Goal: Information Seeking & Learning: Learn about a topic

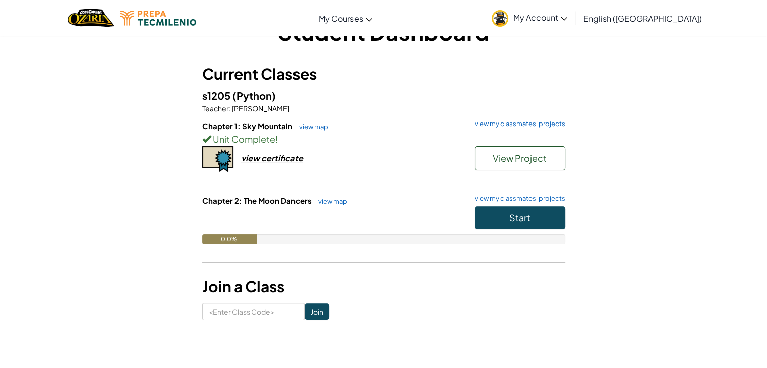
scroll to position [50, 0]
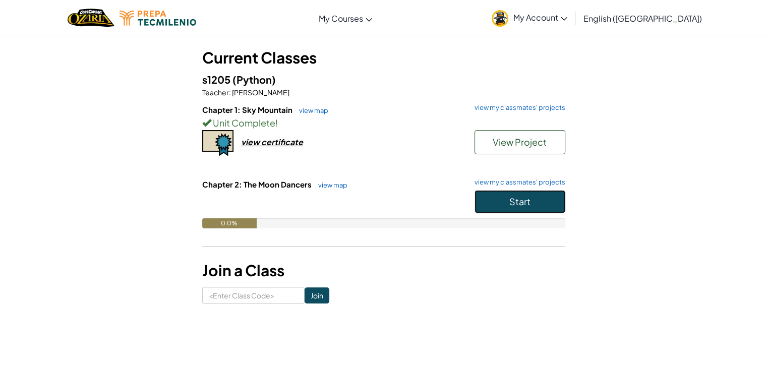
click at [521, 198] on span "Start" at bounding box center [519, 202] width 21 height 12
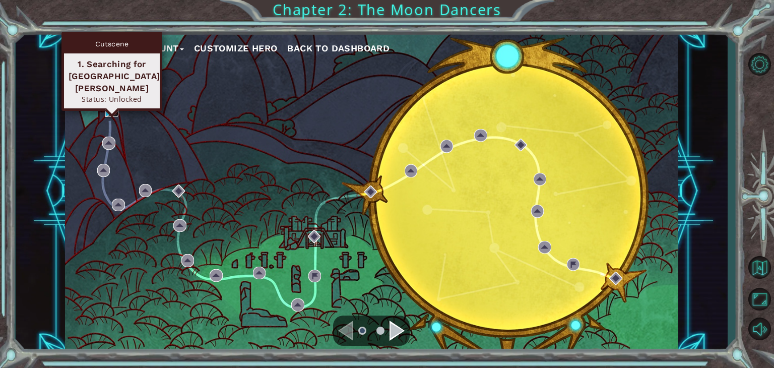
click at [113, 112] on img at bounding box center [111, 110] width 13 height 13
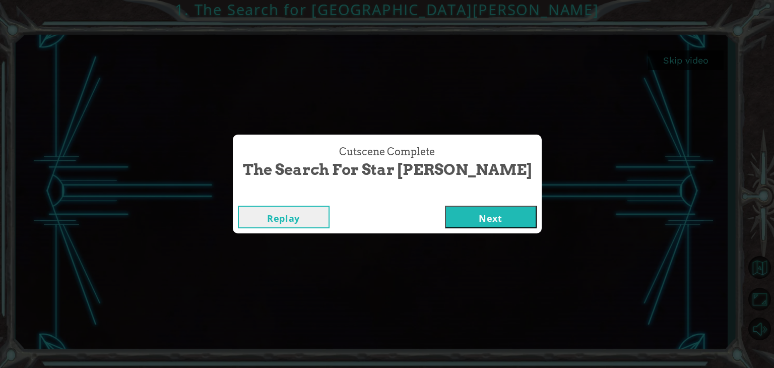
click at [469, 220] on button "Next" at bounding box center [491, 217] width 92 height 23
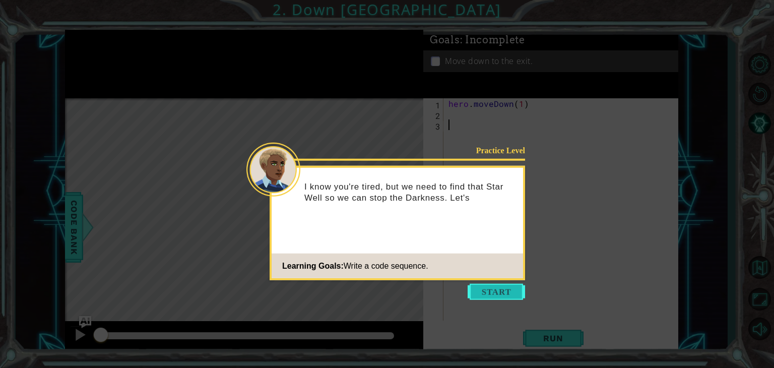
click at [497, 293] on button "Start" at bounding box center [496, 292] width 57 height 16
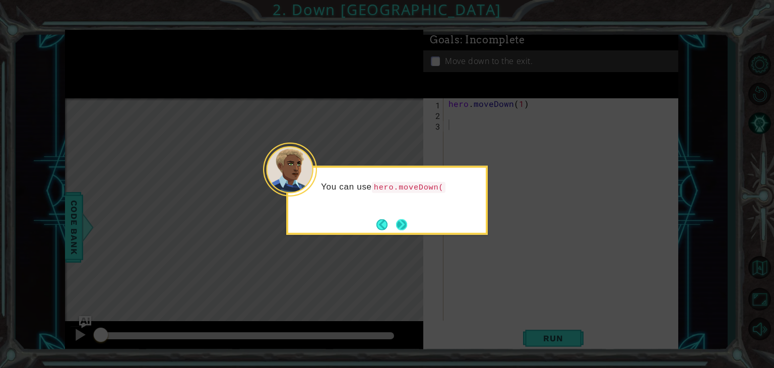
click at [406, 220] on button "Next" at bounding box center [402, 224] width 12 height 12
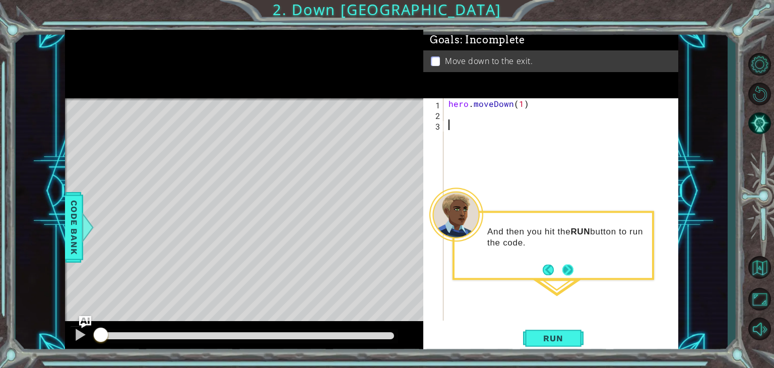
click at [567, 270] on button "Next" at bounding box center [568, 270] width 12 height 12
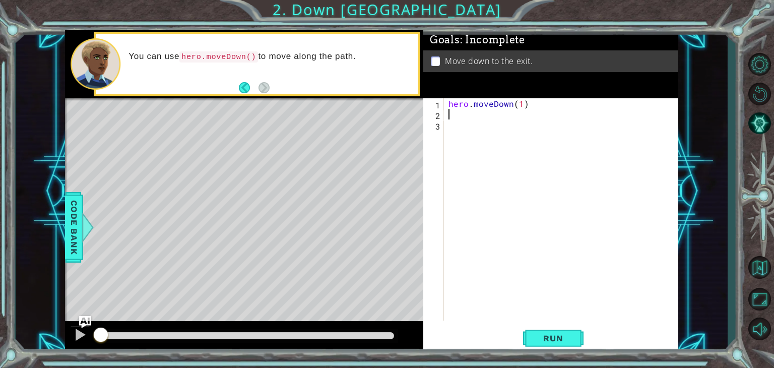
click at [466, 119] on div "hero . moveDown ( 1 )" at bounding box center [564, 220] width 234 height 244
click at [522, 103] on div "hero . moveDown ( 1 )" at bounding box center [564, 220] width 234 height 244
type textarea "hero.moveDown(2)"
click at [580, 335] on button "Run" at bounding box center [553, 339] width 61 height 26
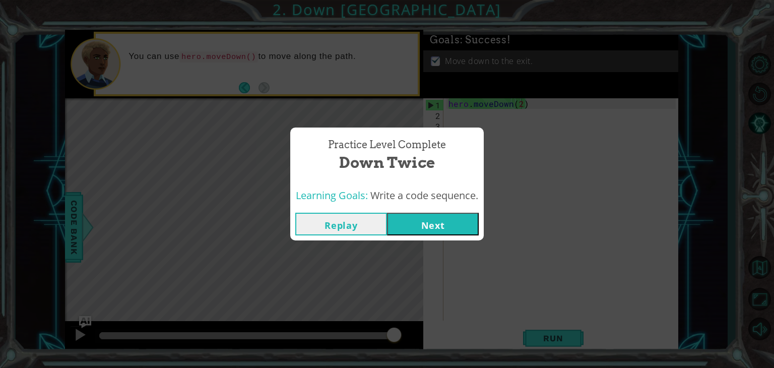
click at [420, 224] on button "Next" at bounding box center [433, 224] width 92 height 23
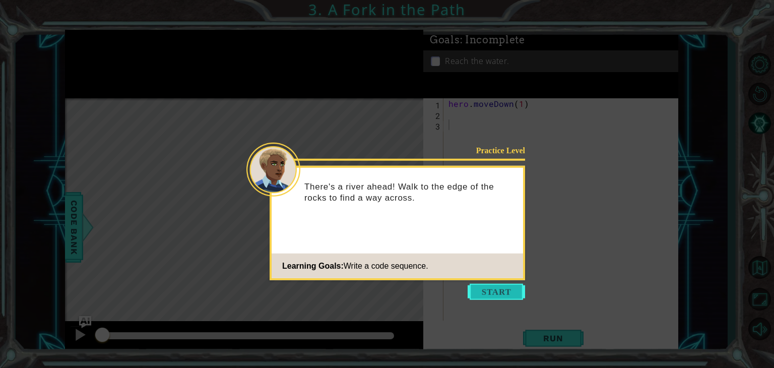
click at [504, 293] on button "Start" at bounding box center [496, 292] width 57 height 16
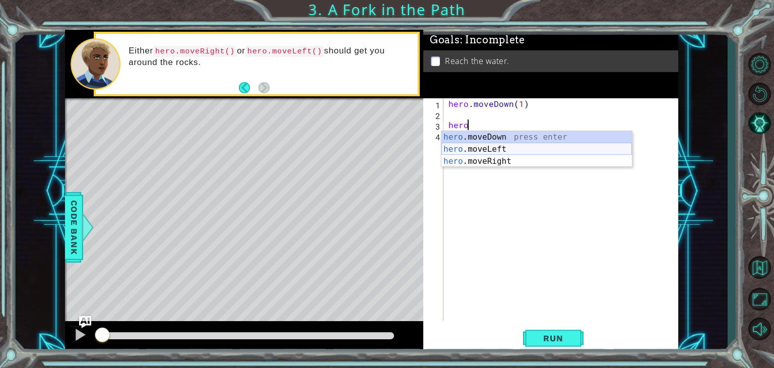
click at [496, 150] on div "hero .moveDown press enter hero .moveLeft press enter hero .moveRight press ent…" at bounding box center [537, 161] width 191 height 61
type textarea "hero.moveLeft(1)"
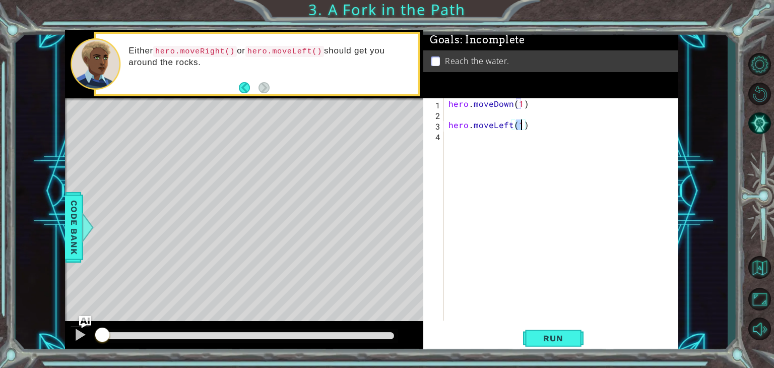
click at [496, 151] on div "hero . moveDown ( 1 ) hero . moveLeft ( 1 )" at bounding box center [564, 220] width 234 height 244
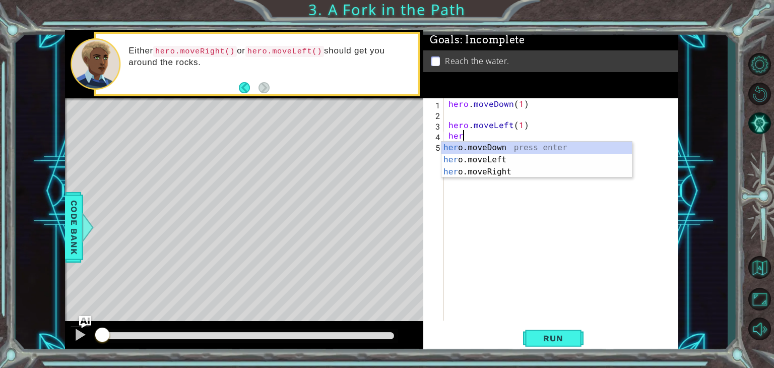
click at [500, 145] on div "her o.moveDown press enter her o.moveLeft press enter her o.moveRight press ent…" at bounding box center [537, 172] width 191 height 61
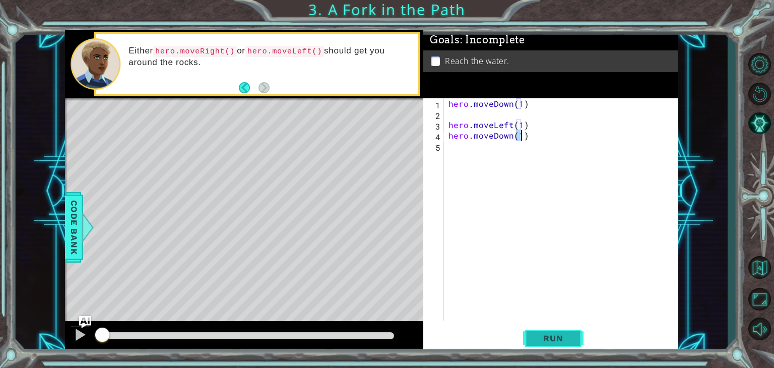
type textarea "hero.moveDown(1)"
click at [541, 342] on span "Run" at bounding box center [553, 338] width 40 height 10
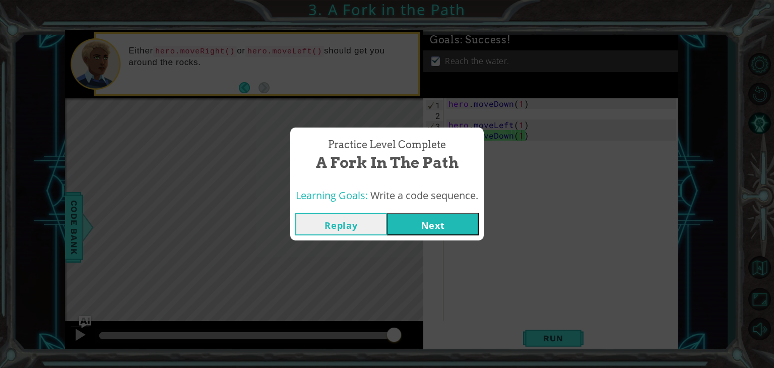
click at [421, 225] on button "Next" at bounding box center [433, 224] width 92 height 23
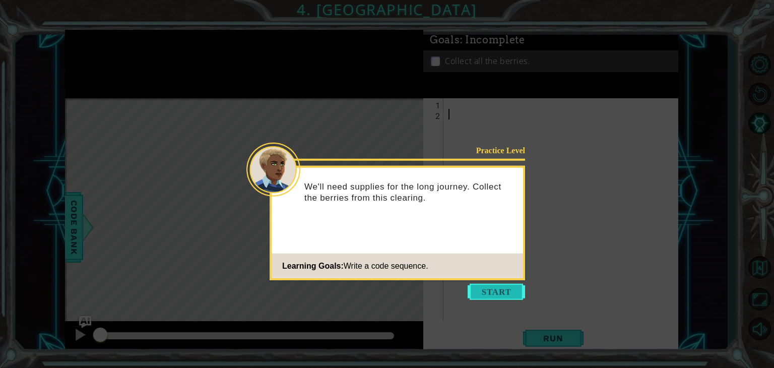
click at [495, 293] on button "Start" at bounding box center [496, 292] width 57 height 16
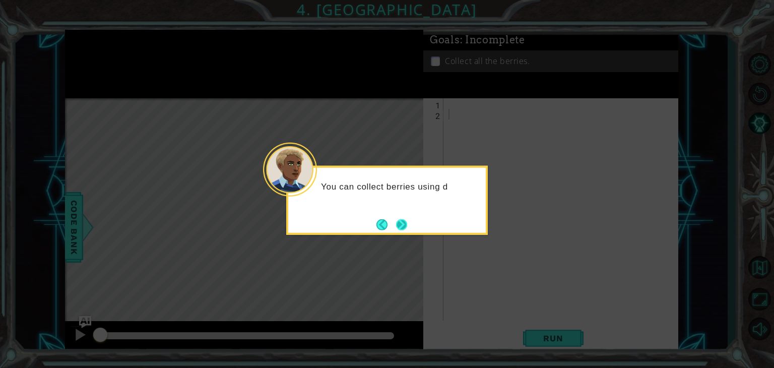
click at [411, 230] on div "You can collect berries using d" at bounding box center [387, 200] width 202 height 69
click at [403, 222] on button "Next" at bounding box center [402, 225] width 12 height 12
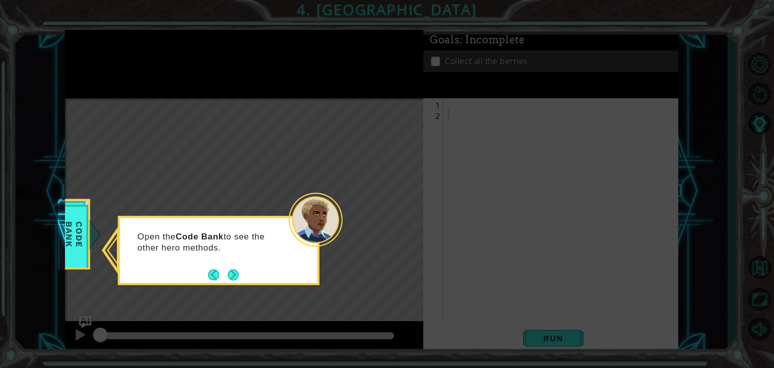
click at [235, 273] on button "Next" at bounding box center [233, 275] width 12 height 12
click at [237, 273] on button "Next" at bounding box center [234, 275] width 12 height 12
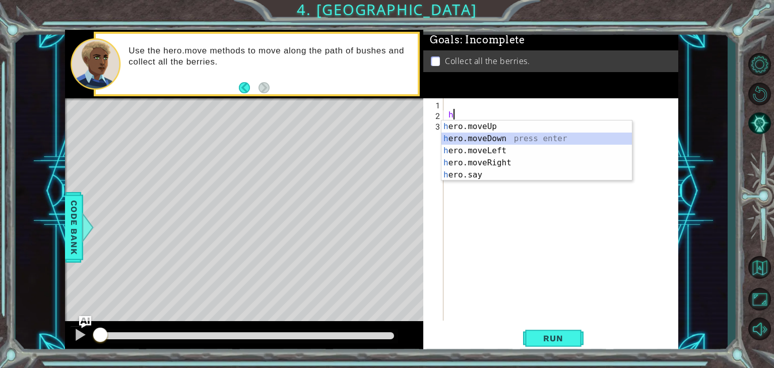
click at [511, 139] on div "h ero.moveUp press enter h ero.moveDown press enter h ero.moveLeft press enter …" at bounding box center [537, 162] width 191 height 85
type textarea "hero.moveDown(1)"
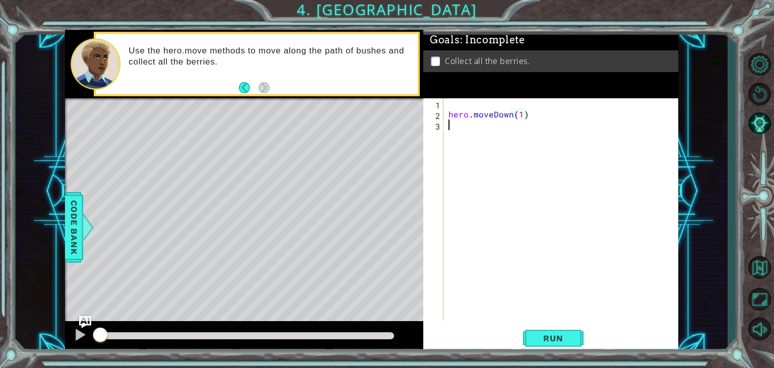
click at [481, 135] on div "hero . moveDown ( 1 )" at bounding box center [564, 220] width 234 height 244
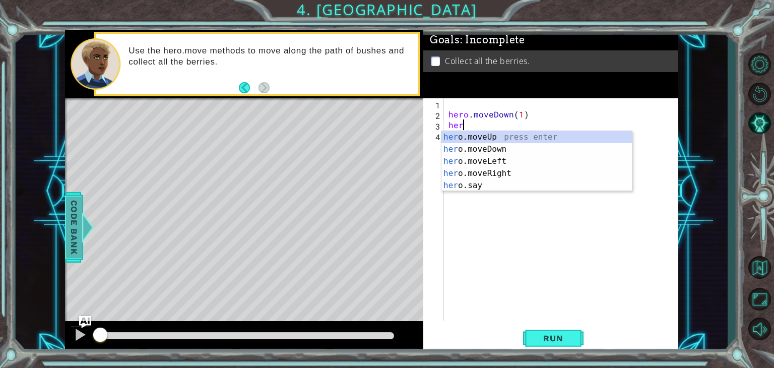
type textarea "her"
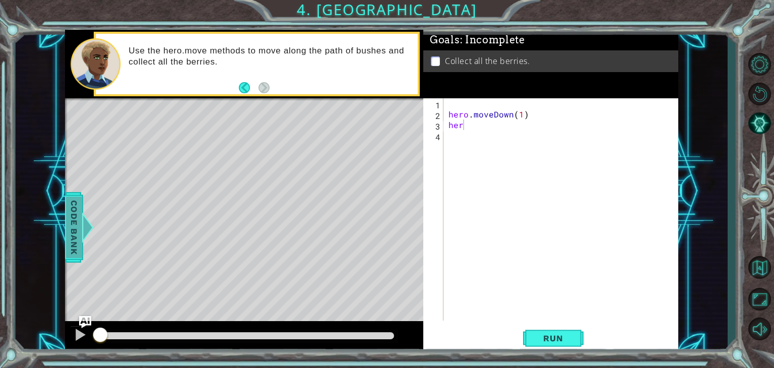
click at [91, 238] on div at bounding box center [87, 227] width 13 height 30
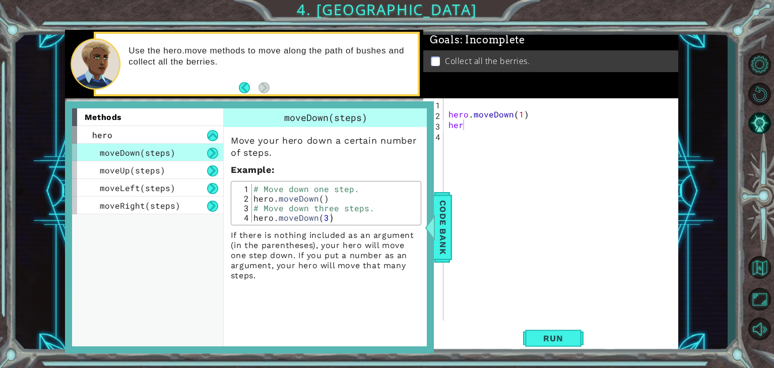
click at [526, 210] on div "hero . moveDown ( 1 ) her" at bounding box center [564, 220] width 234 height 244
click at [436, 222] on div at bounding box center [430, 227] width 13 height 30
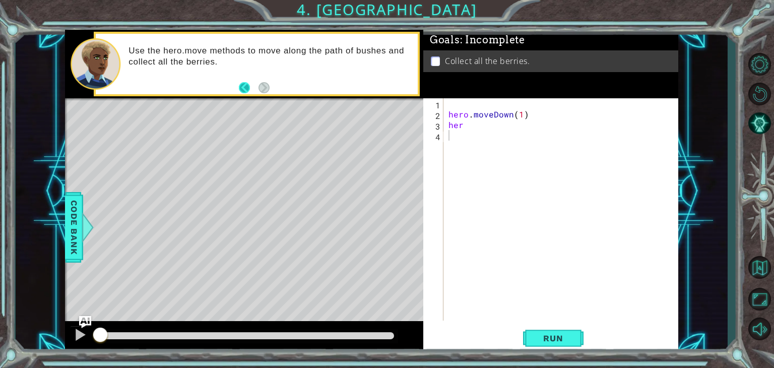
click at [248, 87] on button "Back" at bounding box center [249, 87] width 20 height 11
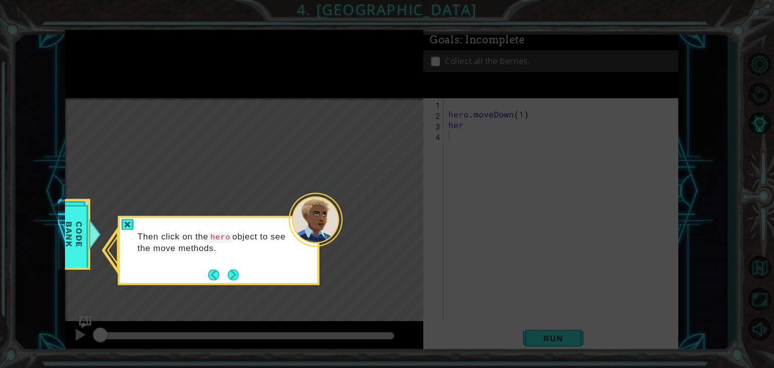
click at [236, 274] on button "Next" at bounding box center [233, 274] width 11 height 11
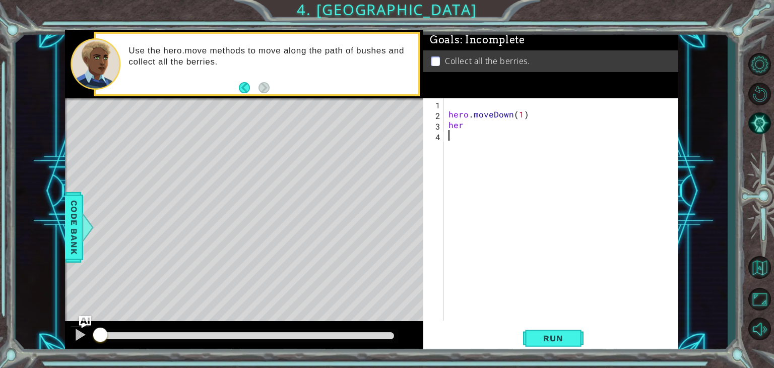
click at [461, 126] on div "hero . moveDown ( 1 ) her" at bounding box center [564, 220] width 234 height 244
click at [549, 339] on span "Run" at bounding box center [553, 338] width 40 height 10
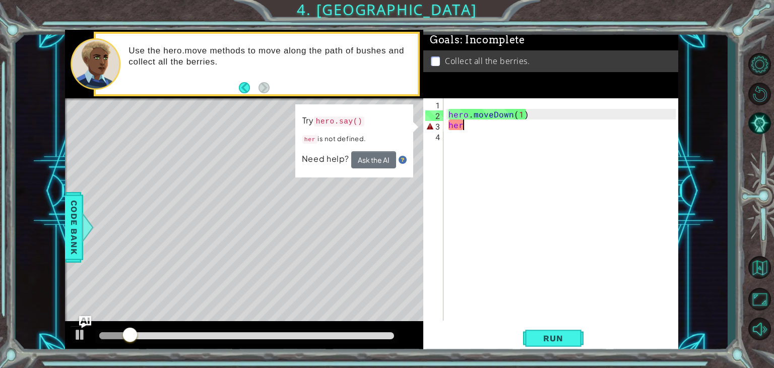
click at [491, 129] on div "hero . moveDown ( 1 ) her" at bounding box center [564, 220] width 234 height 244
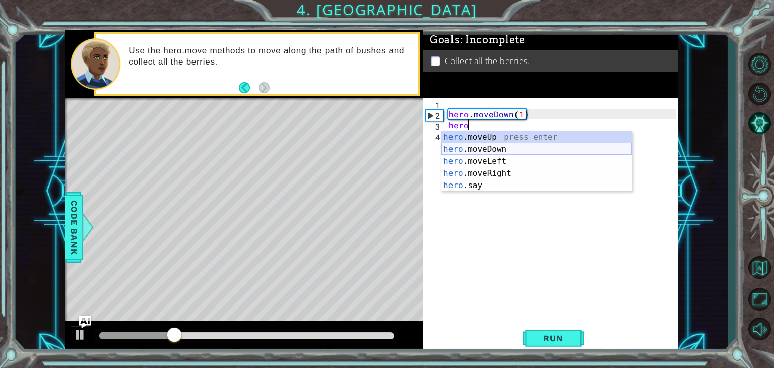
click at [464, 145] on div "hero .moveUp press enter hero .moveDown press enter hero .moveLeft press enter …" at bounding box center [537, 173] width 191 height 85
type textarea "hero.moveDown(1)"
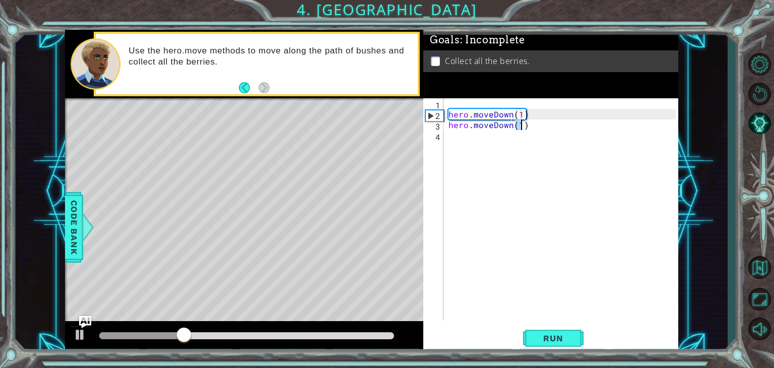
click at [472, 145] on div "hero . moveDown ( 1 ) hero . moveDown ( 1 )" at bounding box center [564, 220] width 234 height 244
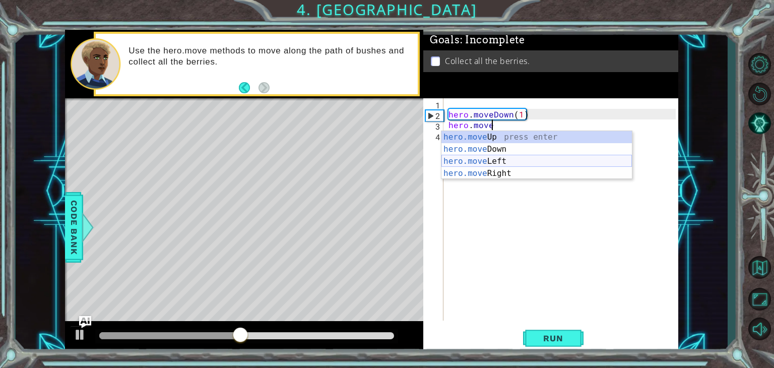
click at [519, 163] on div "hero.move Up press enter hero.move Down press enter hero.move Left press enter …" at bounding box center [537, 167] width 191 height 73
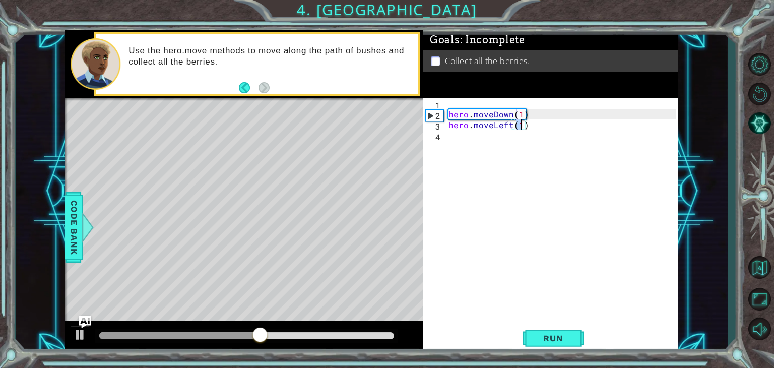
scroll to position [0, 4]
click at [521, 117] on div "hero . moveDown ( 1 ) hero . moveLeft ( 2 )" at bounding box center [564, 220] width 234 height 244
type textarea "hero.moveDown(2)"
click at [488, 145] on div "hero . moveDown ( 2 ) hero . moveLeft ( 2 )" at bounding box center [564, 220] width 234 height 244
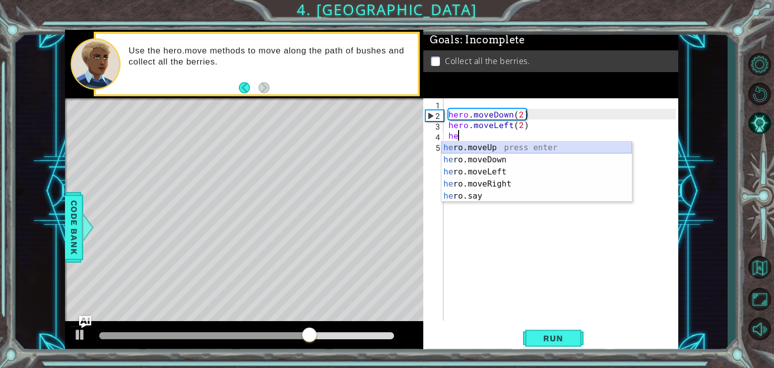
click at [481, 151] on div "he ro.moveUp press enter he ro.moveDown press enter he ro.moveLeft press enter …" at bounding box center [537, 184] width 191 height 85
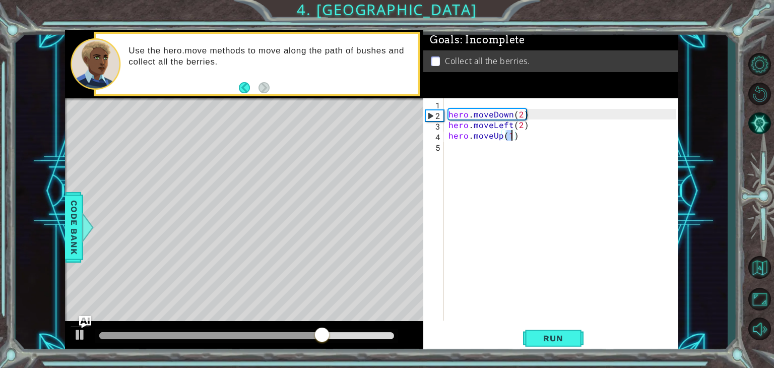
type textarea "hero.moveUp(2)"
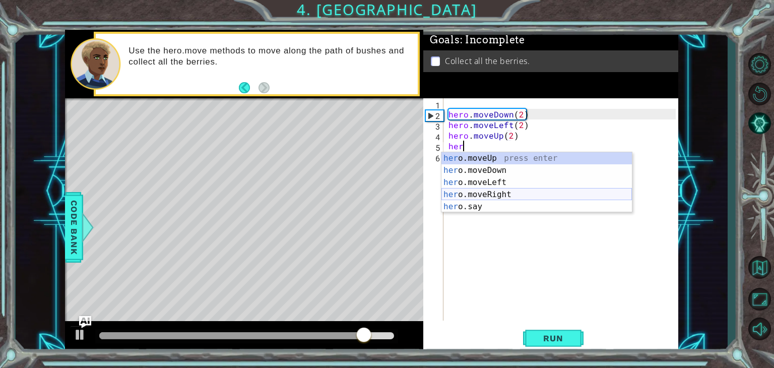
click at [494, 195] on div "her o.moveUp press enter her o.moveDown press enter her o.moveLeft press enter …" at bounding box center [537, 194] width 191 height 85
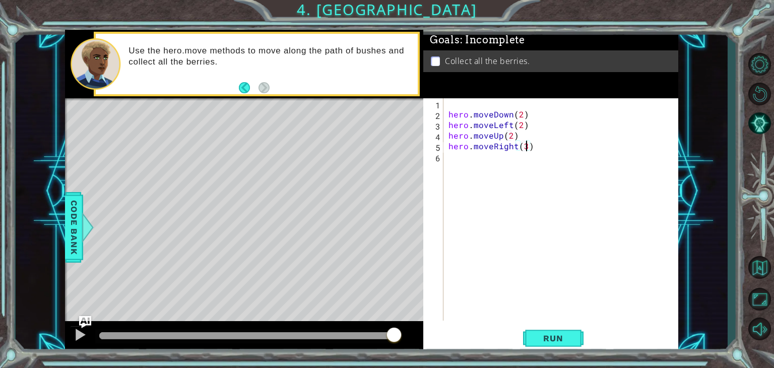
scroll to position [0, 4]
type textarea "hero.moveRight(3)"
click at [544, 333] on button "Run" at bounding box center [553, 339] width 61 height 26
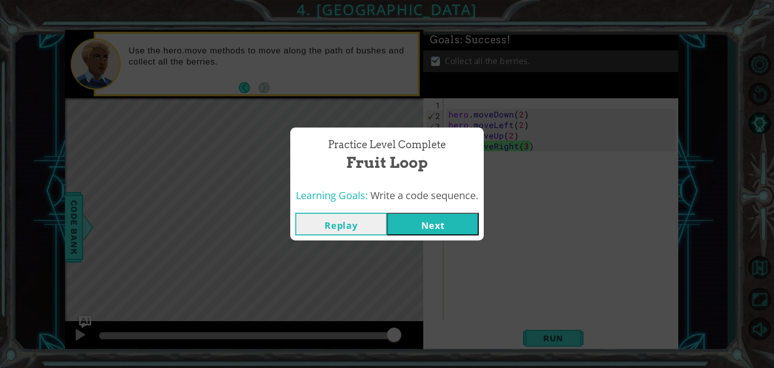
click at [441, 219] on button "Next" at bounding box center [433, 224] width 92 height 23
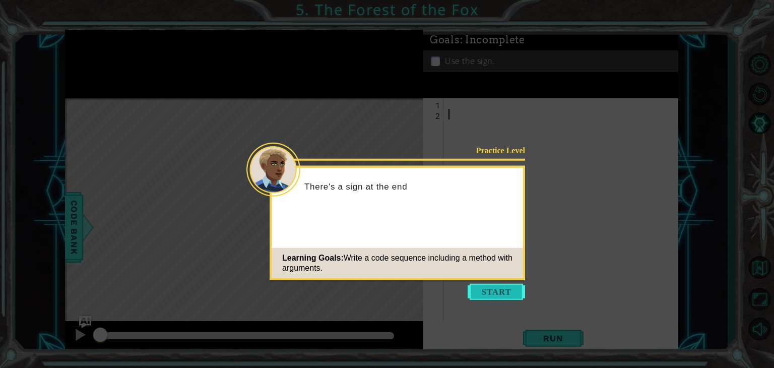
click at [490, 286] on button "Start" at bounding box center [496, 292] width 57 height 16
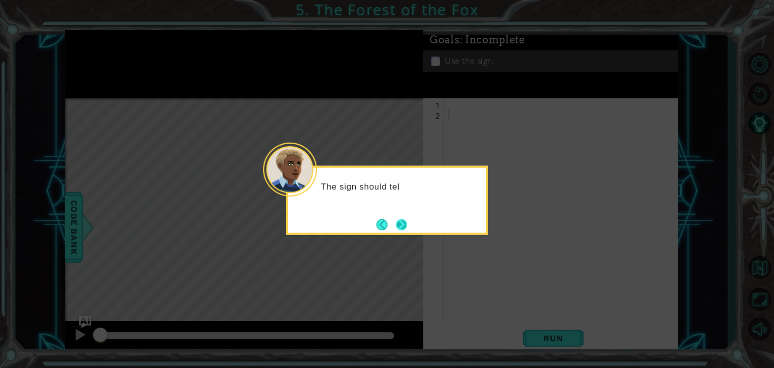
click at [405, 224] on button "Next" at bounding box center [402, 225] width 12 height 12
click at [405, 224] on button "Next" at bounding box center [401, 224] width 11 height 11
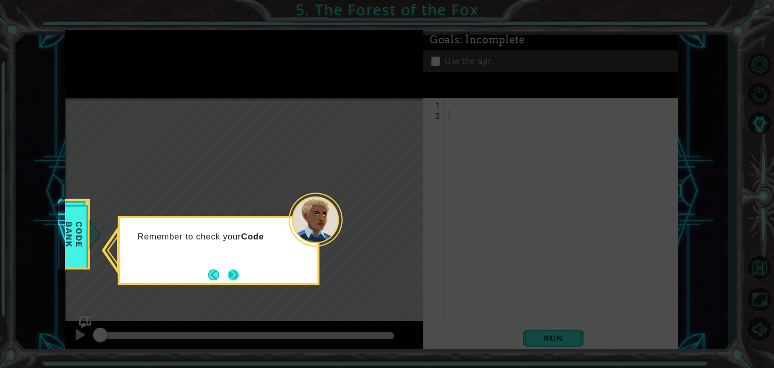
click at [230, 271] on button "Next" at bounding box center [233, 274] width 11 height 11
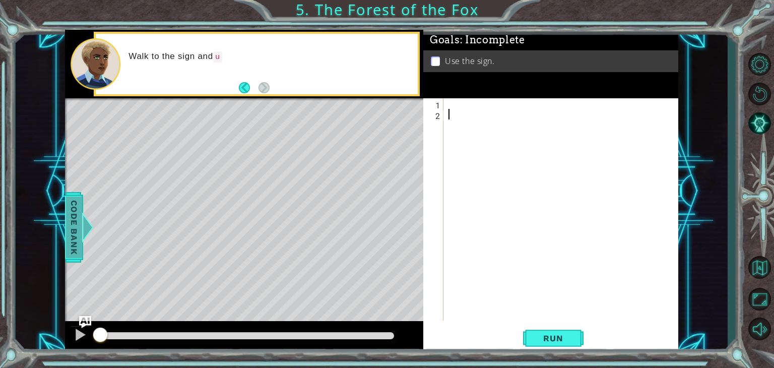
click at [77, 225] on span "Code Bank" at bounding box center [74, 228] width 16 height 62
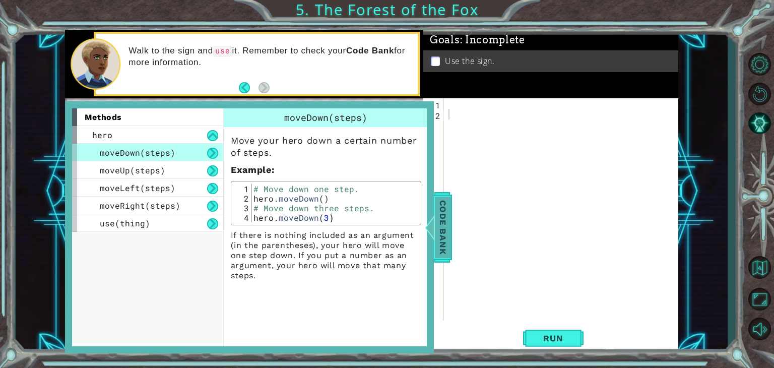
click at [452, 220] on div "1 ההההההההההההההההההההההההההההההההההההההההההההההההההההההההההההההההההההההההההההה…" at bounding box center [372, 192] width 614 height 324
click at [452, 220] on div "Code Bank" at bounding box center [443, 227] width 18 height 71
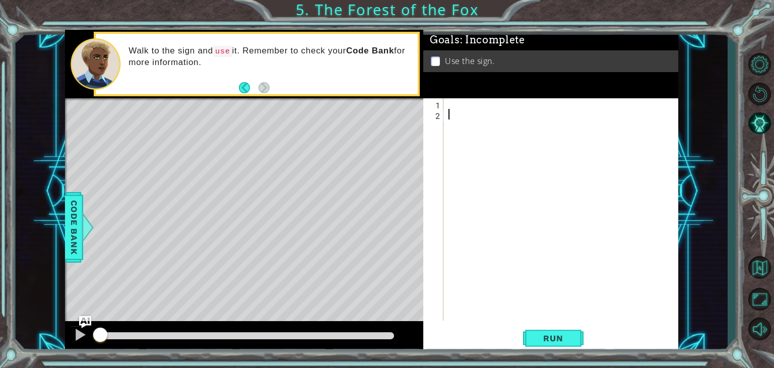
click at [480, 114] on div at bounding box center [564, 220] width 234 height 244
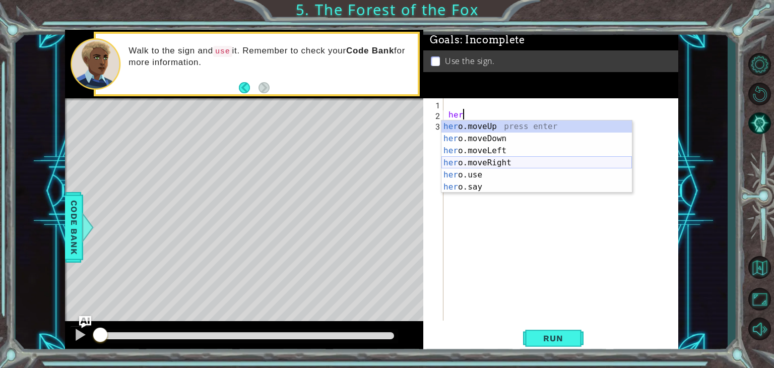
click at [490, 164] on div "her o.moveUp press enter her o.moveDown press enter her o.moveLeft press enter …" at bounding box center [537, 168] width 191 height 97
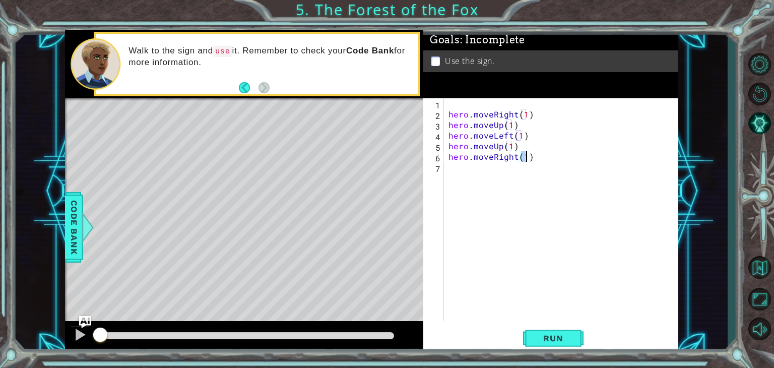
type textarea "hero.moveRight(2)"
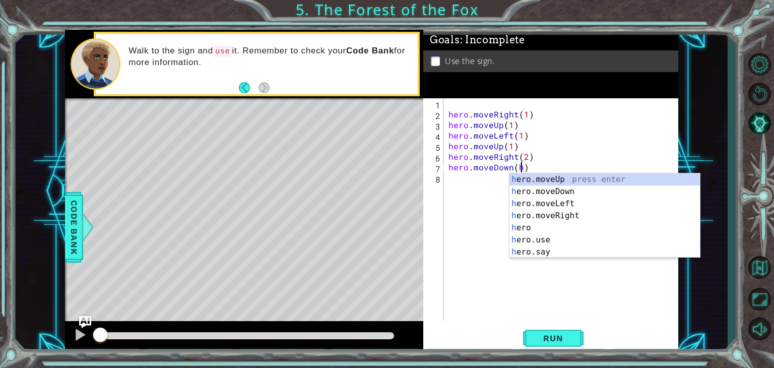
scroll to position [0, 4]
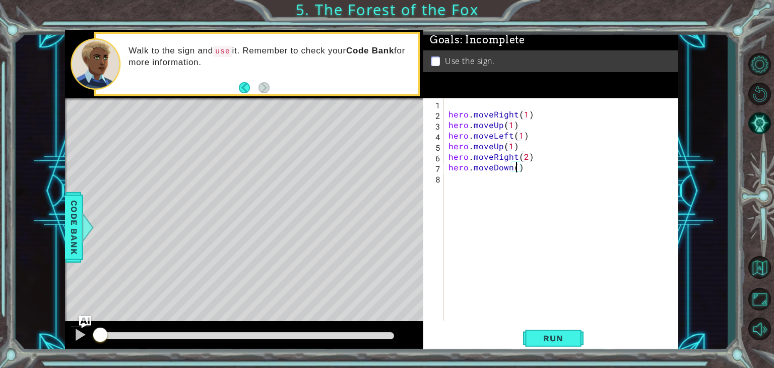
type textarea "hero.moveDown(1)"
type textarea "hero.use("sign")"
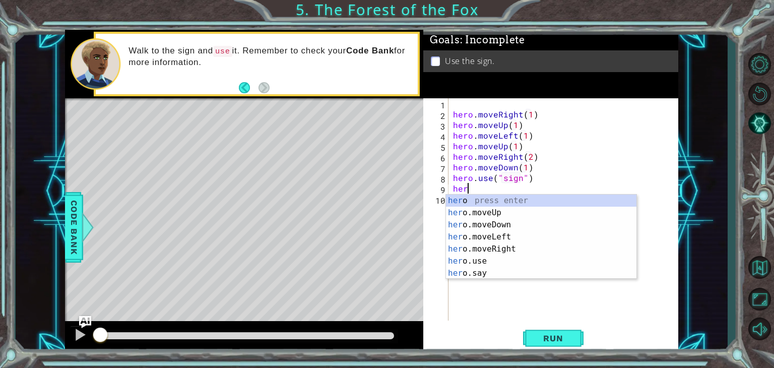
scroll to position [0, 0]
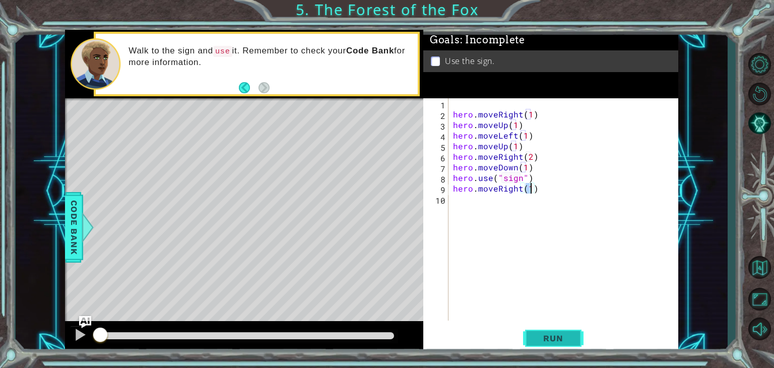
type textarea "hero.moveRight(1)"
click at [543, 334] on span "Run" at bounding box center [553, 338] width 40 height 10
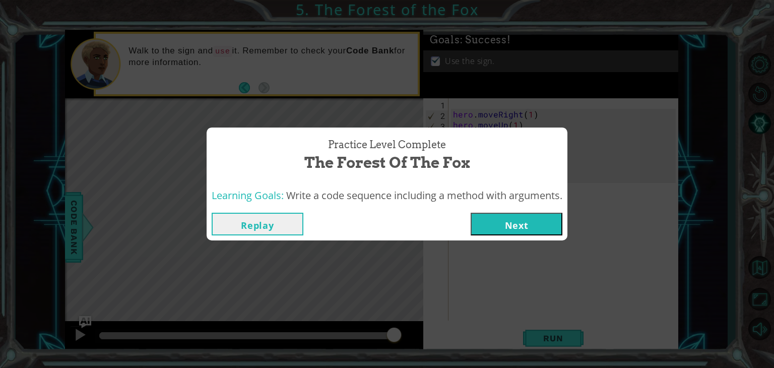
click at [527, 226] on button "Next" at bounding box center [517, 224] width 92 height 23
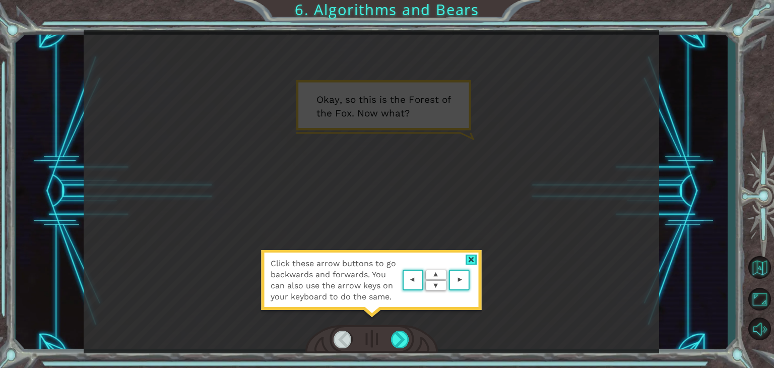
click at [471, 262] on div at bounding box center [472, 260] width 12 height 11
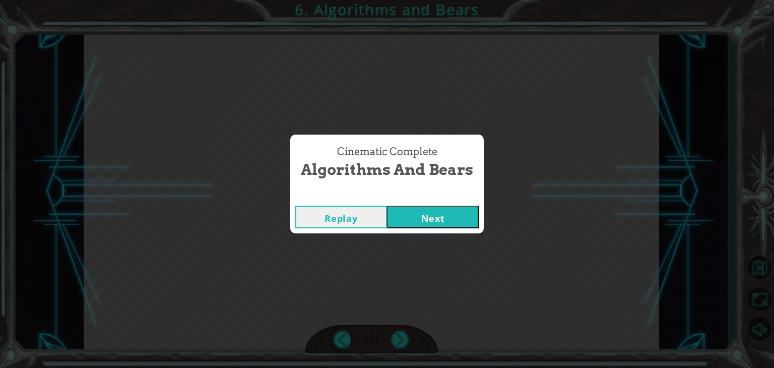
click at [448, 219] on button "Next" at bounding box center [433, 217] width 92 height 23
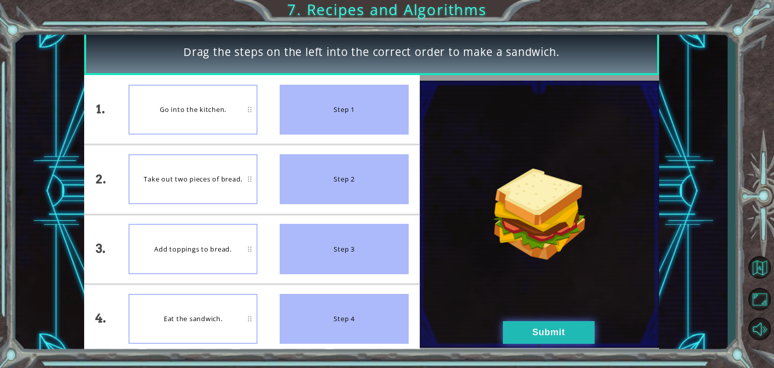
click at [521, 337] on button "Submit" at bounding box center [549, 332] width 92 height 23
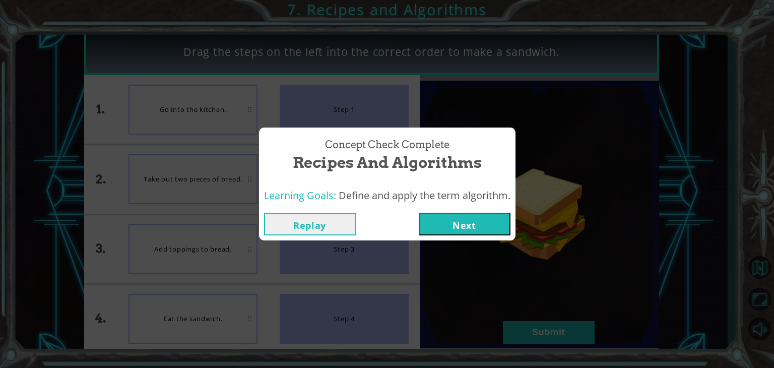
click at [443, 223] on button "Next" at bounding box center [465, 224] width 92 height 23
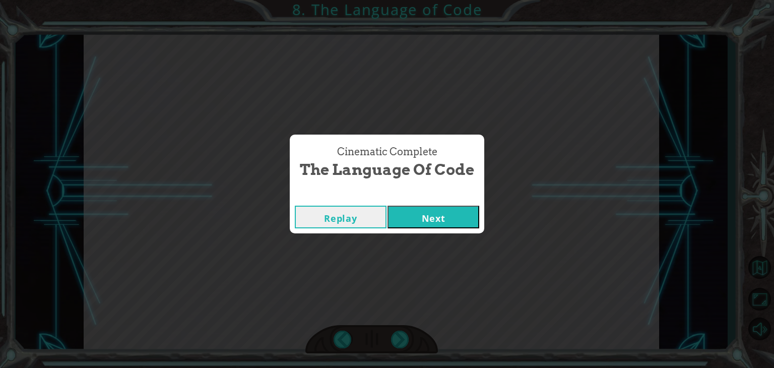
click at [462, 218] on button "Next" at bounding box center [434, 217] width 92 height 23
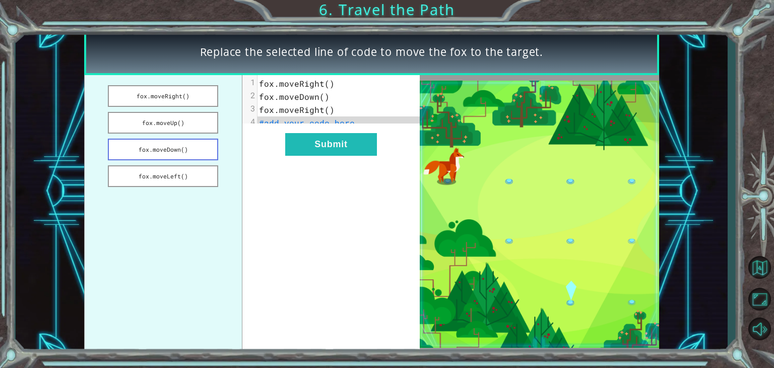
click at [191, 152] on button "fox.moveDown()" at bounding box center [163, 150] width 110 height 22
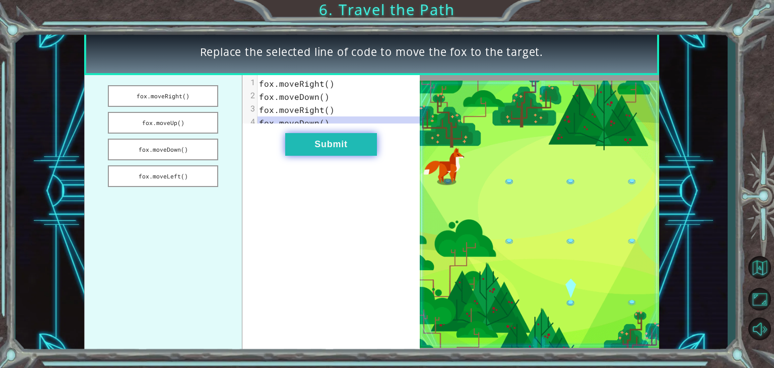
click at [297, 156] on button "Submit" at bounding box center [331, 144] width 92 height 23
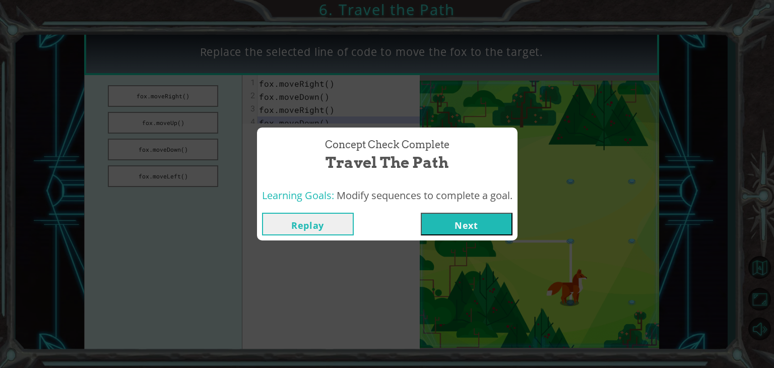
click at [447, 225] on button "Next" at bounding box center [467, 224] width 92 height 23
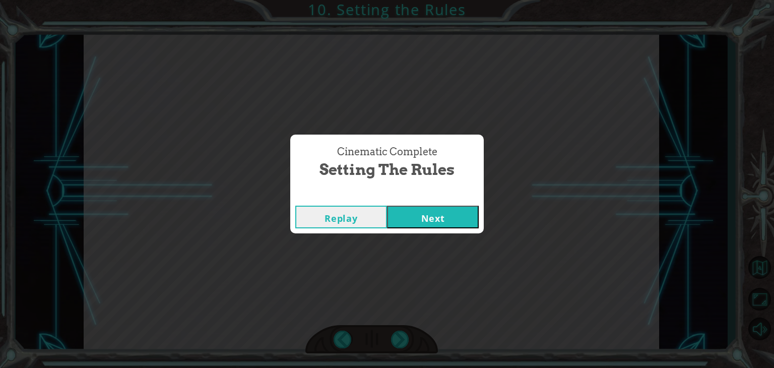
click at [403, 208] on button "Next" at bounding box center [433, 217] width 92 height 23
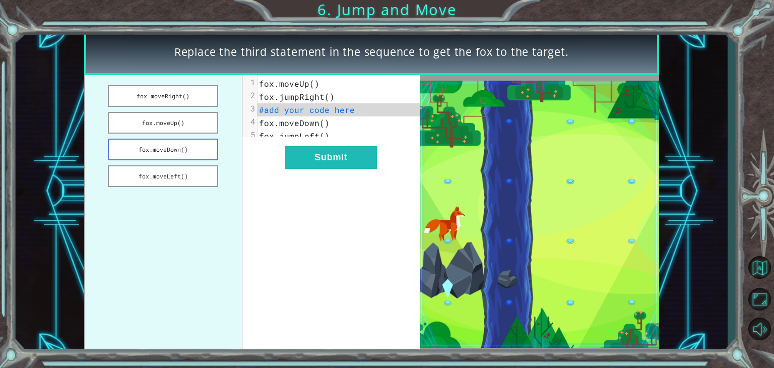
click at [183, 152] on button "fox.moveDown()" at bounding box center [163, 150] width 110 height 22
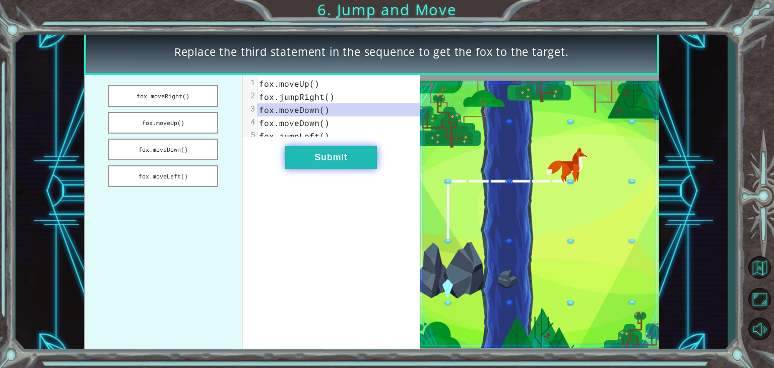
click at [292, 162] on button "Submit" at bounding box center [331, 157] width 92 height 23
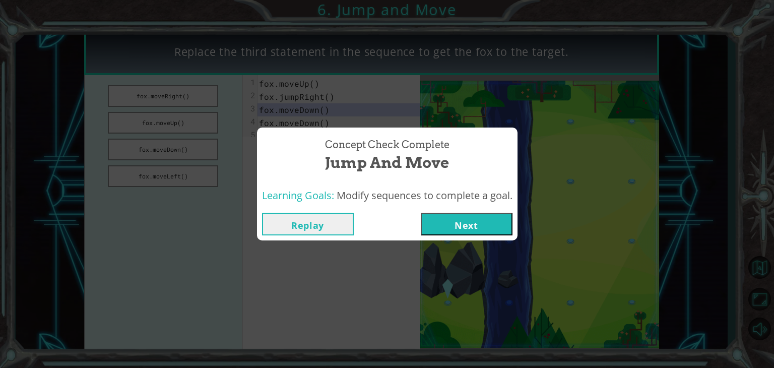
click at [459, 222] on button "Next" at bounding box center [467, 224] width 92 height 23
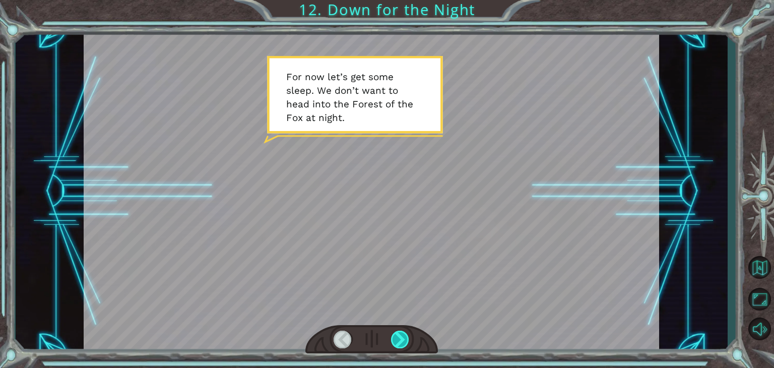
click at [403, 341] on div at bounding box center [400, 340] width 18 height 18
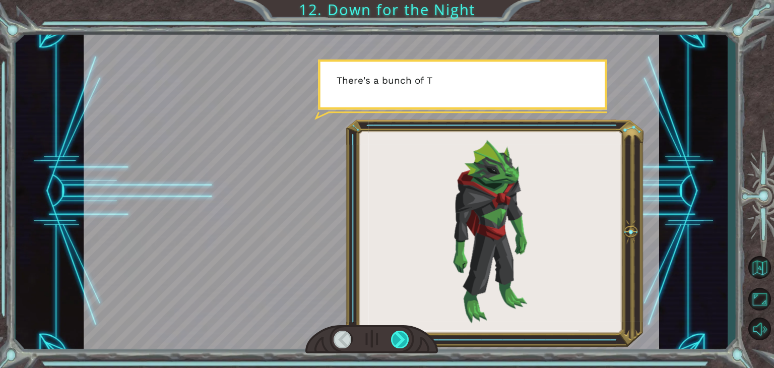
click at [403, 341] on div at bounding box center [400, 340] width 18 height 18
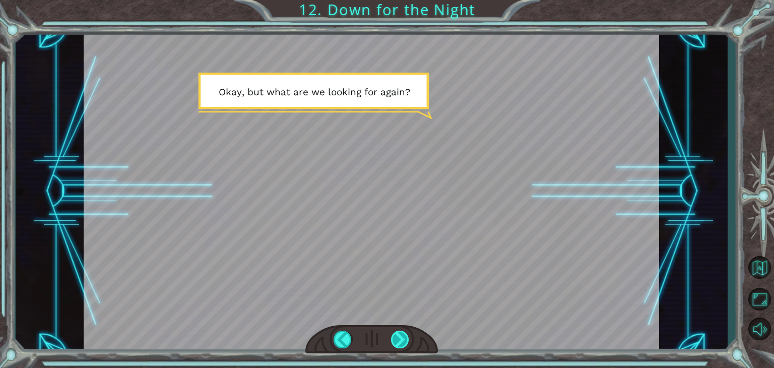
click at [404, 344] on div at bounding box center [400, 340] width 18 height 18
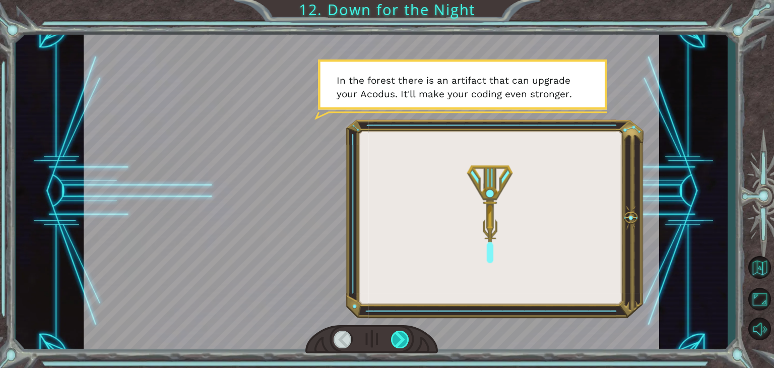
click at [398, 340] on div at bounding box center [400, 340] width 18 height 18
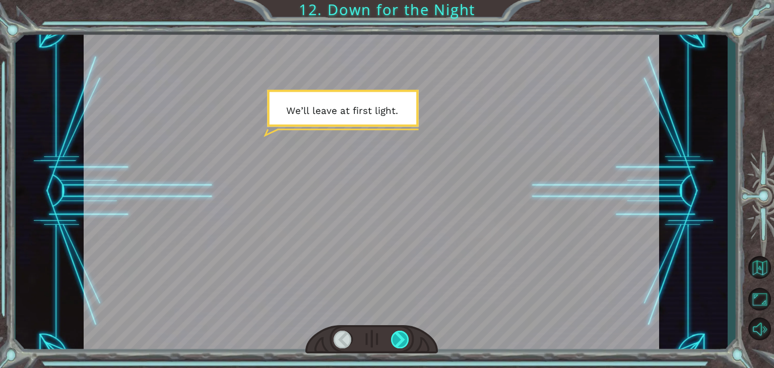
click at [398, 340] on div at bounding box center [400, 340] width 18 height 18
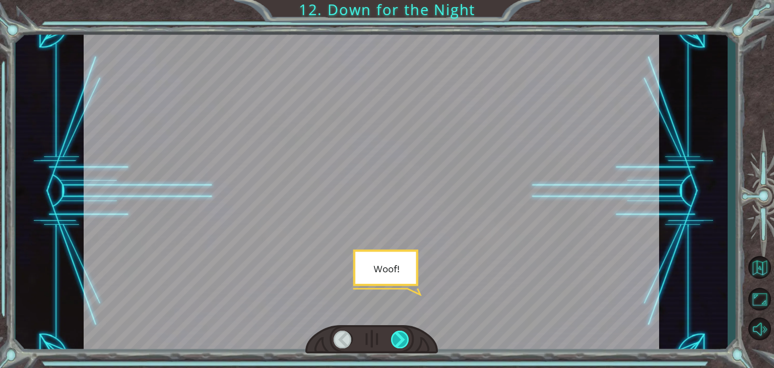
click at [398, 340] on div at bounding box center [400, 340] width 18 height 18
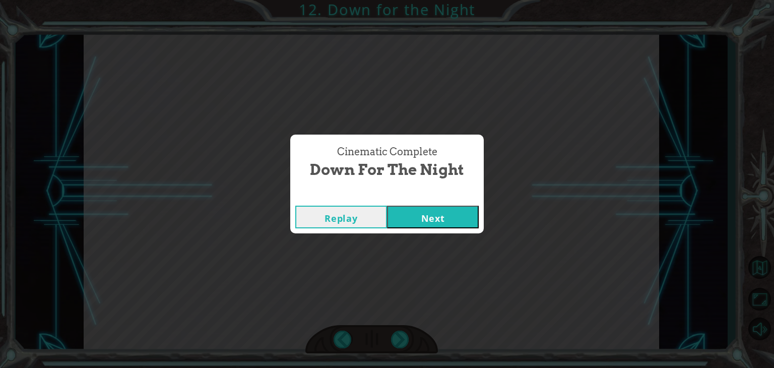
click at [424, 222] on button "Next" at bounding box center [433, 217] width 92 height 23
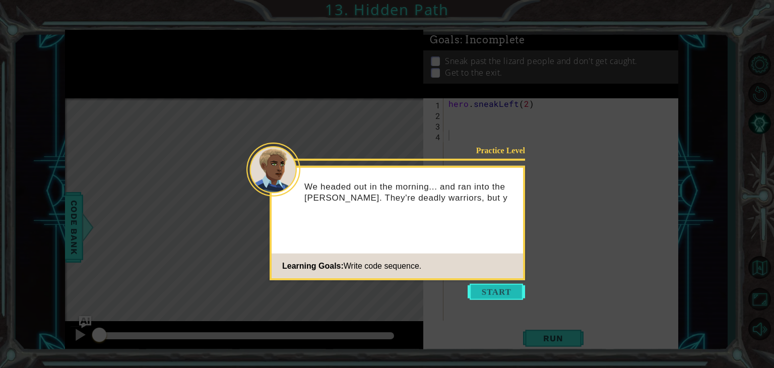
click at [484, 293] on button "Start" at bounding box center [496, 292] width 57 height 16
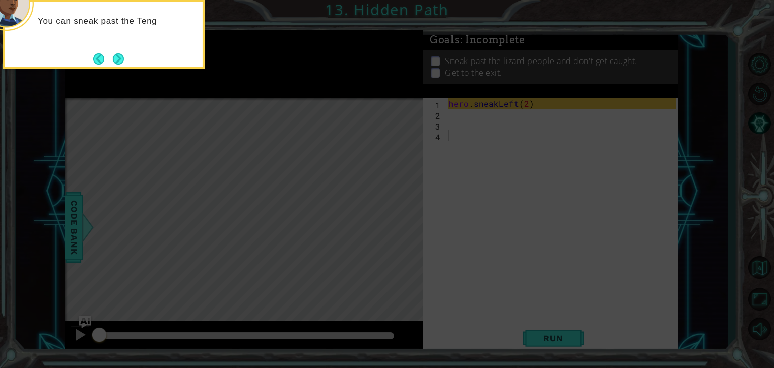
click at [129, 63] on div "You can sneak past the Teng" at bounding box center [104, 34] width 202 height 69
click at [125, 59] on button "Next" at bounding box center [119, 59] width 12 height 12
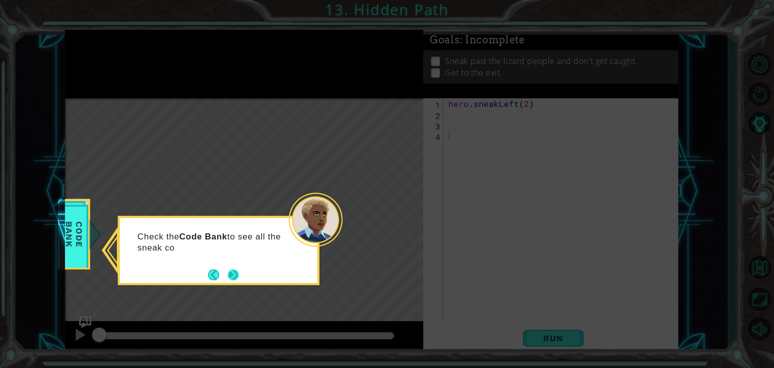
click at [232, 277] on button "Next" at bounding box center [233, 275] width 12 height 12
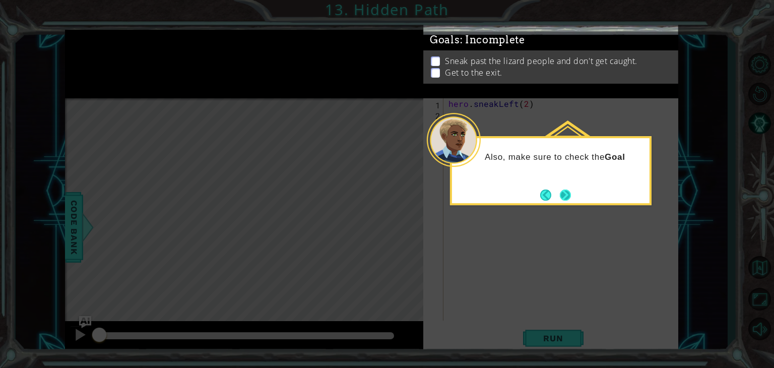
click at [567, 197] on button "Next" at bounding box center [566, 196] width 12 height 12
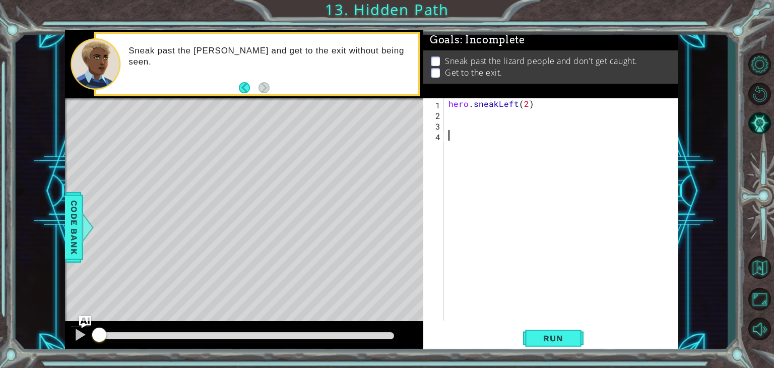
click at [468, 117] on div "hero . sneakLeft ( 2 )" at bounding box center [564, 220] width 234 height 244
type textarea "hero.sneakUp(2)"
type textarea "hero.moveRight(2)"
click at [551, 339] on span "Run" at bounding box center [553, 338] width 40 height 10
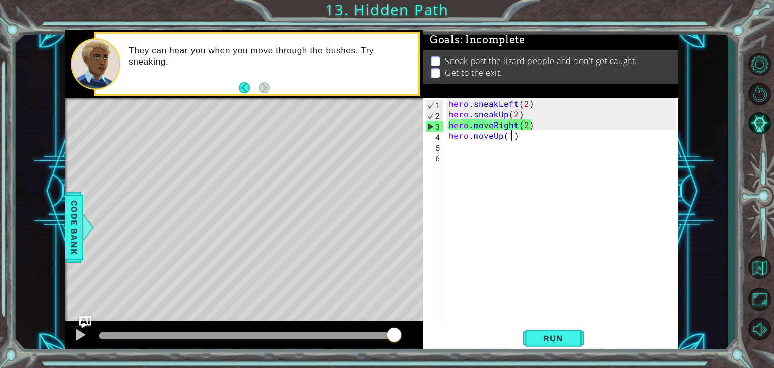
click at [507, 120] on div "hero . sneakLeft ( 2 ) hero . sneakUp ( 2 ) hero . moveRight ( 2 ) hero . moveU…" at bounding box center [564, 220] width 234 height 244
drag, startPoint x: 493, startPoint y: 124, endPoint x: 471, endPoint y: 127, distance: 22.4
click at [471, 127] on div "hero . sneakLeft ( 2 ) hero . sneakUp ( 2 ) hero . moveRight ( 2 ) hero . moveU…" at bounding box center [564, 220] width 234 height 244
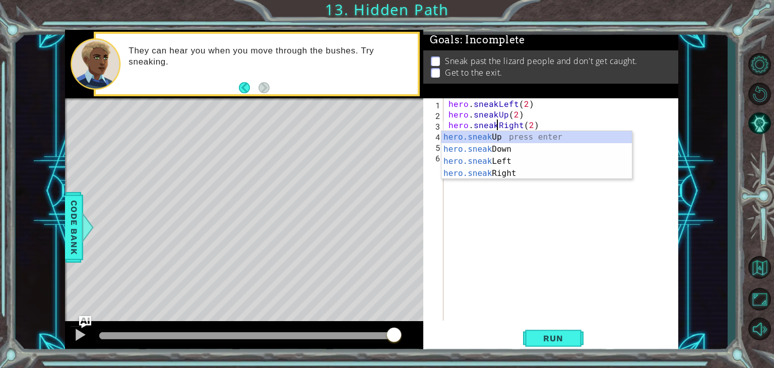
scroll to position [0, 3]
type textarea "hero.sneakRight(2)"
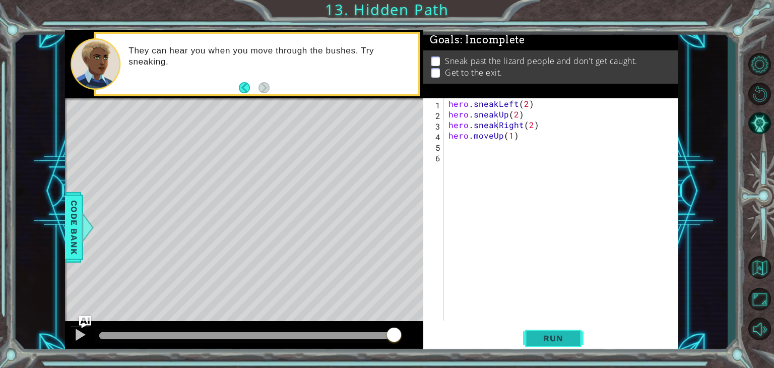
click at [541, 333] on span "Run" at bounding box center [553, 338] width 40 height 10
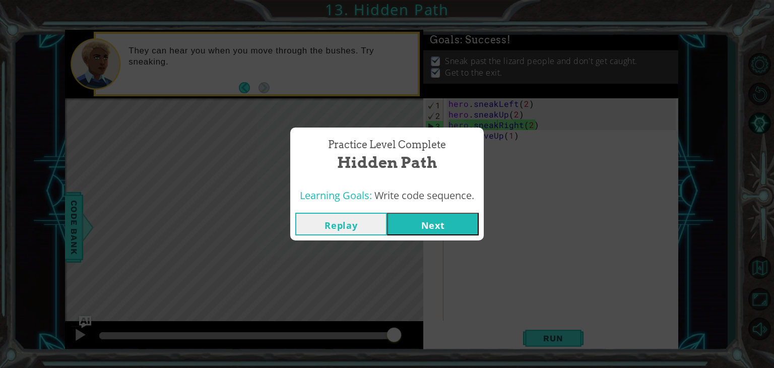
click at [453, 228] on button "Next" at bounding box center [433, 224] width 92 height 23
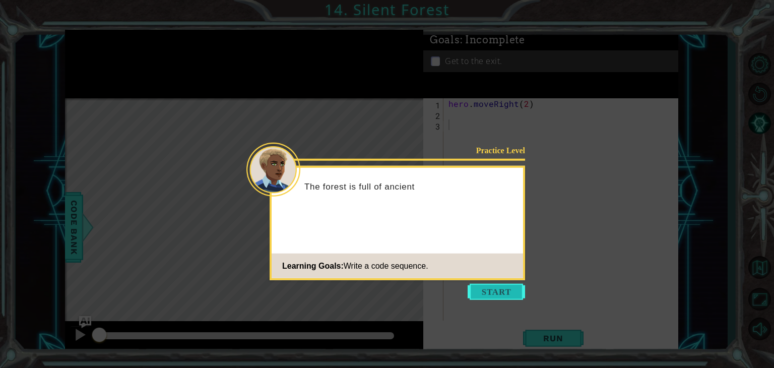
click at [478, 293] on button "Start" at bounding box center [496, 292] width 57 height 16
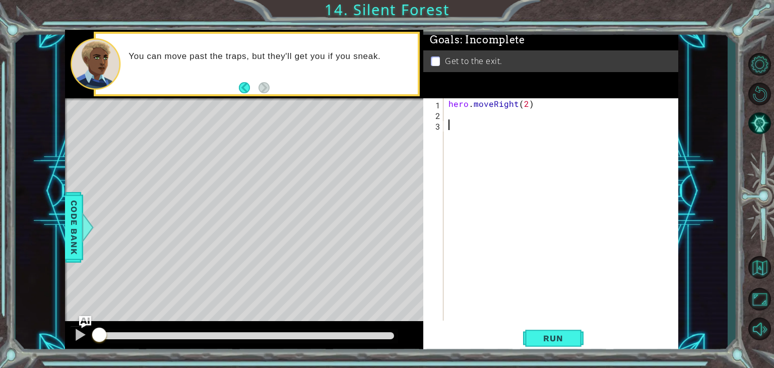
click at [457, 117] on div "hero . moveRight ( 2 )" at bounding box center [564, 220] width 234 height 244
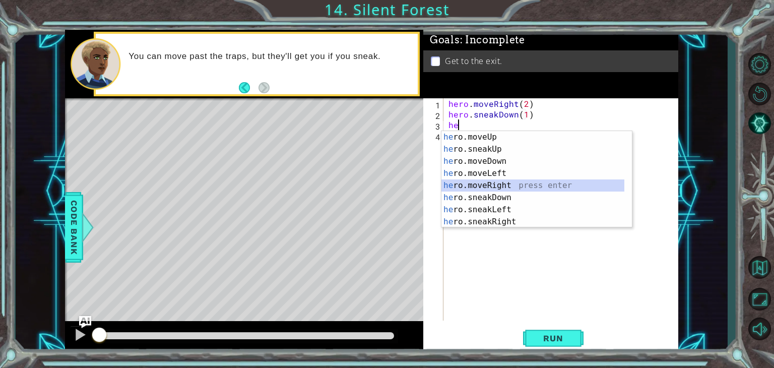
type textarea "he"
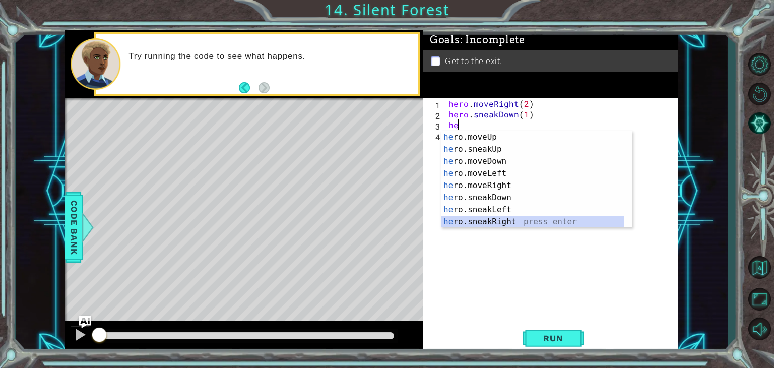
click at [491, 220] on div "he ro.moveUp press enter he ro.sneakUp press enter he ro.moveDown press enter h…" at bounding box center [533, 191] width 183 height 121
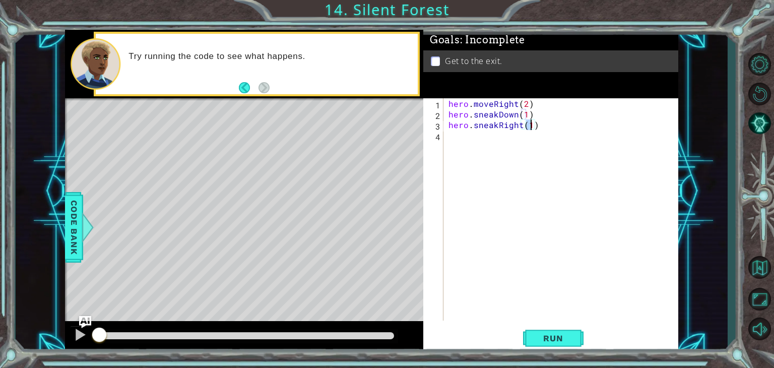
type textarea "hero.sneakRight(2)"
click at [455, 142] on div "hero . moveRight ( 2 ) hero . sneakDown ( 1 ) hero . sneakRight ( 2 )" at bounding box center [564, 220] width 234 height 244
drag, startPoint x: 532, startPoint y: 141, endPoint x: 512, endPoint y: 145, distance: 20.5
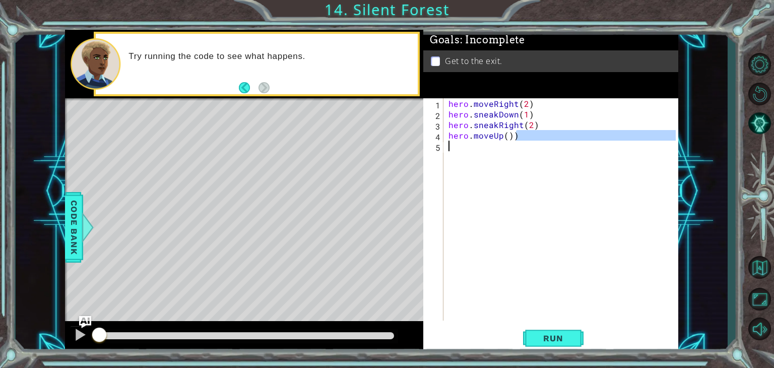
click at [512, 145] on div "hero . moveRight ( 2 ) hero . sneakDown ( 1 ) hero . sneakRight ( 2 ) hero . mo…" at bounding box center [564, 220] width 234 height 244
click at [519, 140] on div "hero . moveRight ( 2 ) hero . sneakDown ( 1 ) hero . sneakRight ( 2 ) hero . mo…" at bounding box center [561, 209] width 229 height 222
type textarea "hero.moveUp()"
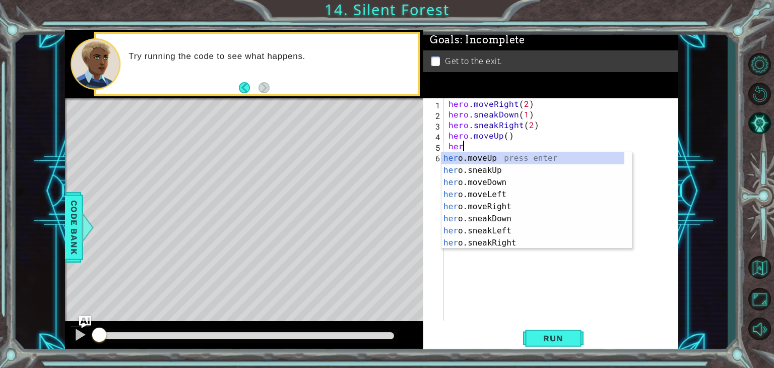
scroll to position [0, 0]
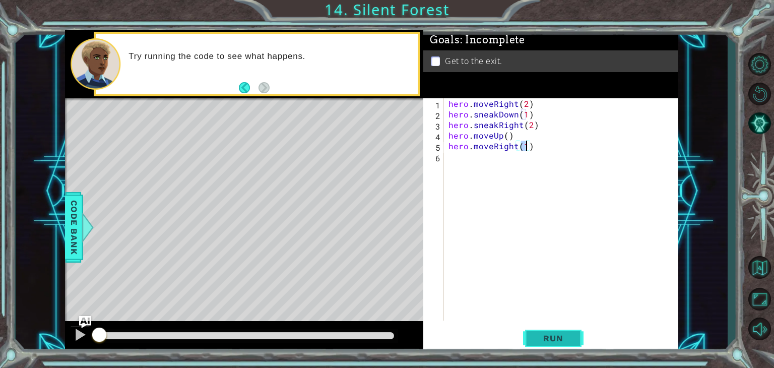
type textarea "hero.moveRight(1)"
click at [534, 340] on span "Run" at bounding box center [553, 338] width 40 height 10
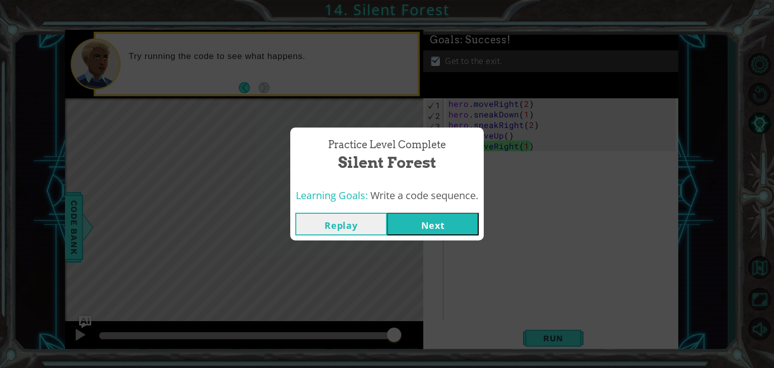
click at [475, 220] on button "Next" at bounding box center [433, 224] width 92 height 23
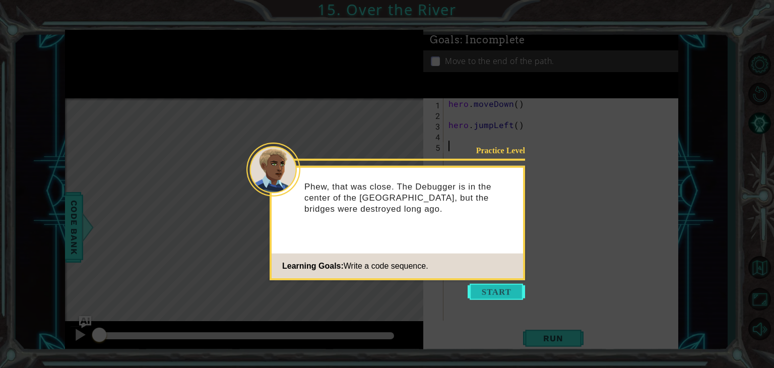
click at [490, 287] on button "Start" at bounding box center [496, 292] width 57 height 16
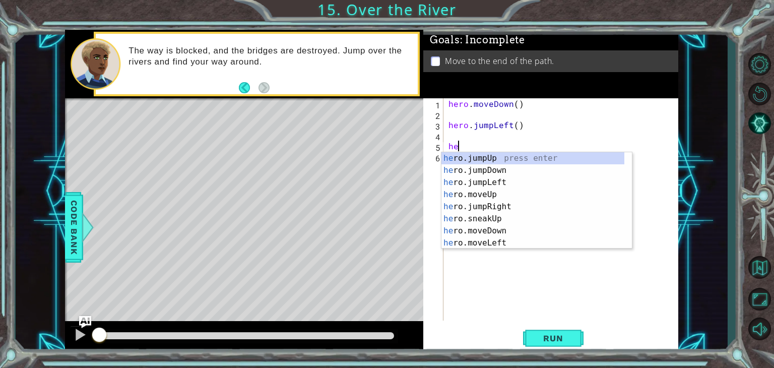
type textarea "her"
click at [464, 179] on div "her o.jumpUp press enter her o.jumpDown press enter her o.jumpLeft press enter …" at bounding box center [533, 212] width 183 height 121
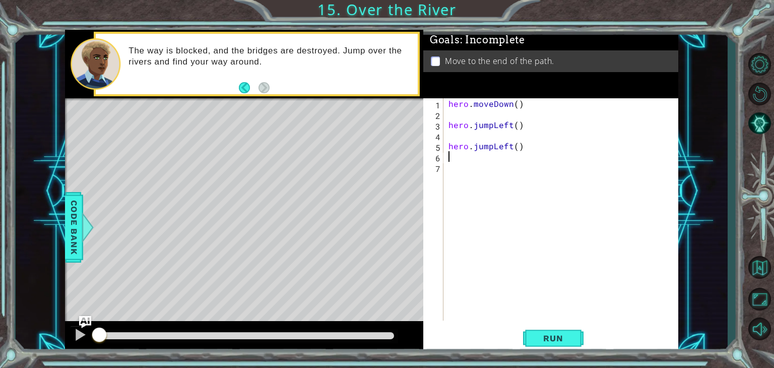
type textarea "g"
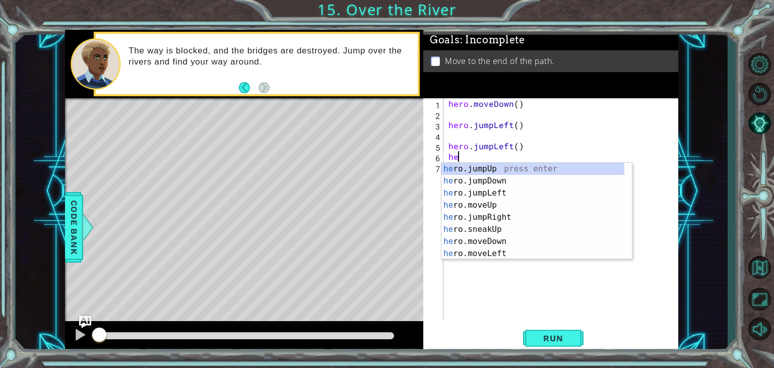
type textarea "her"
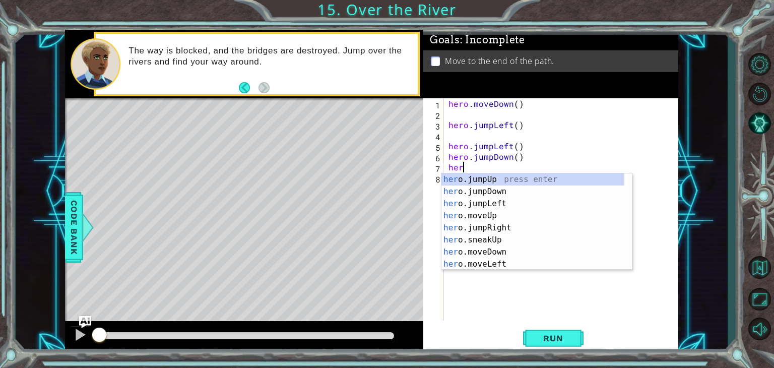
type textarea "hero"
click at [468, 215] on div "hero .jumpUp press enter hero .jumpDown press enter hero .jumpLeft press enter …" at bounding box center [533, 233] width 183 height 121
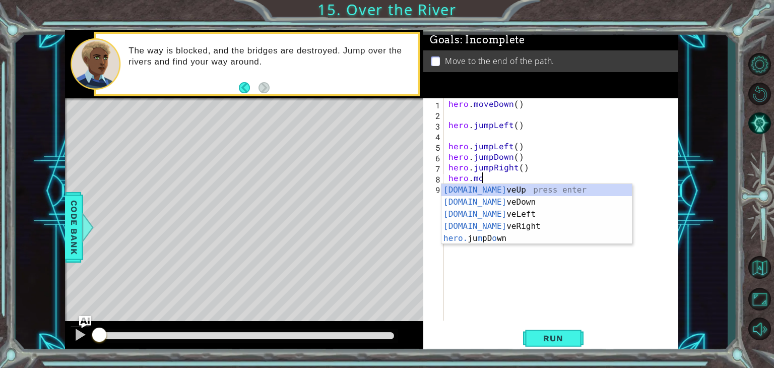
scroll to position [0, 2]
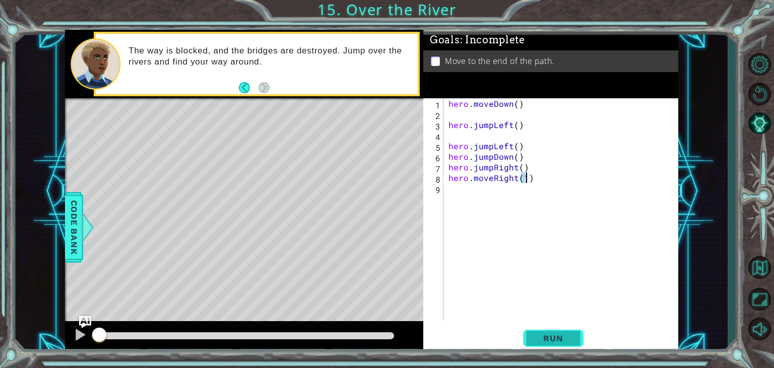
click at [530, 335] on button "Run" at bounding box center [553, 339] width 61 height 26
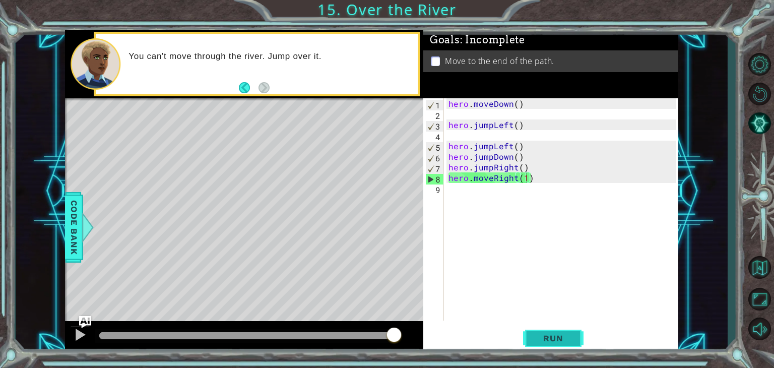
click at [535, 338] on span "Run" at bounding box center [553, 338] width 40 height 10
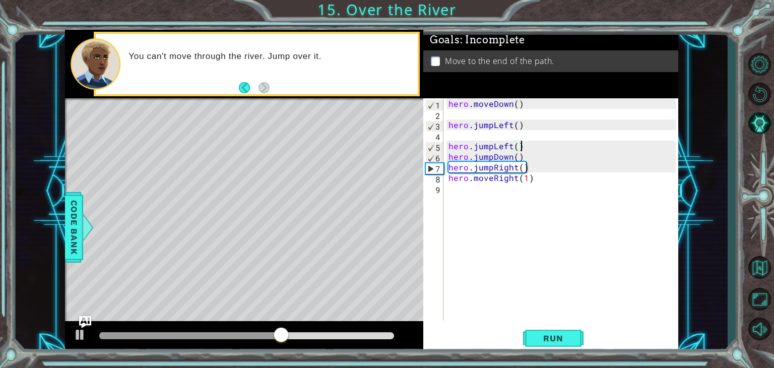
click at [520, 142] on div "hero . moveDown ( ) hero . jumpLeft ( ) hero . jumpLeft ( ) hero . jumpDown ( )…" at bounding box center [564, 220] width 234 height 244
type textarea "hero.jumpLeft()"
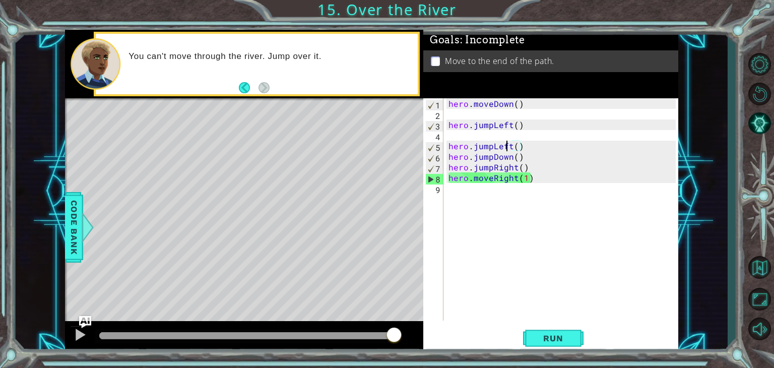
click at [505, 143] on div "hero . moveDown ( ) hero . jumpLeft ( ) hero . jumpLeft ( ) hero . jumpDown ( )…" at bounding box center [564, 220] width 234 height 244
drag, startPoint x: 523, startPoint y: 145, endPoint x: 430, endPoint y: 150, distance: 93.4
click at [430, 150] on div "hero.jumpLeft() 1 2 3 4 5 6 7 8 9 hero . moveDown ( ) hero . jumpLeft ( ) hero …" at bounding box center [550, 209] width 253 height 222
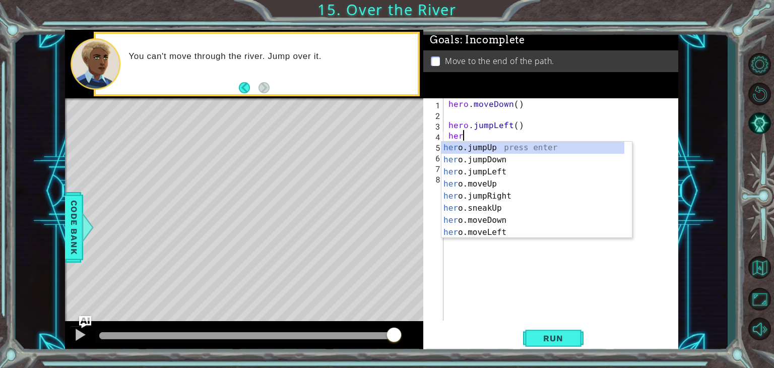
scroll to position [0, 0]
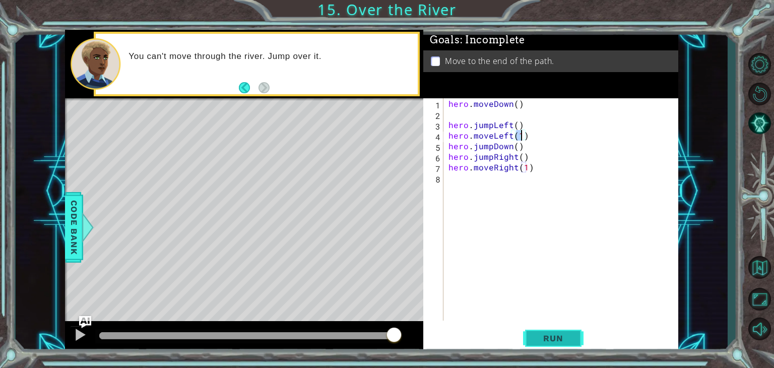
type textarea "hero.moveLeft(1)"
click at [562, 333] on span "Run" at bounding box center [553, 338] width 40 height 10
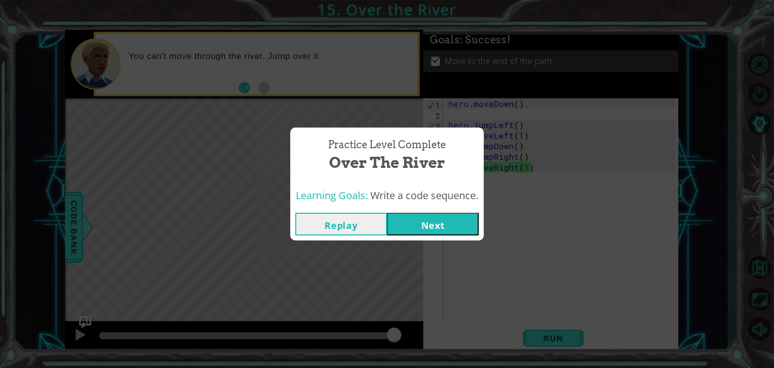
click at [468, 223] on button "Next" at bounding box center [433, 224] width 92 height 23
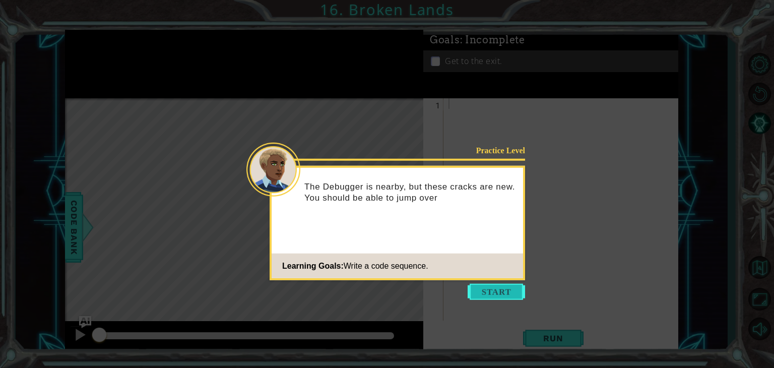
click at [482, 294] on button "Start" at bounding box center [496, 292] width 57 height 16
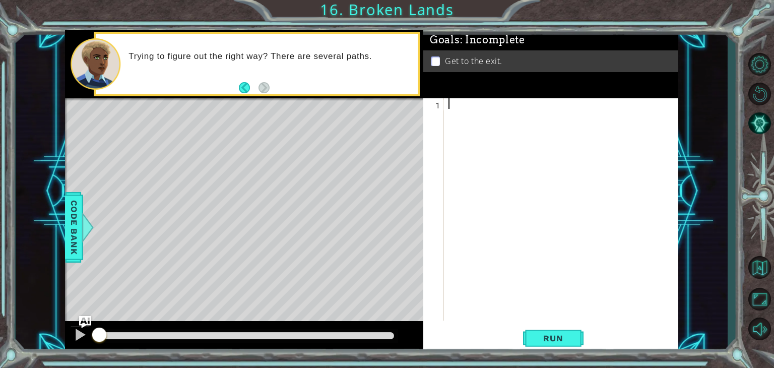
type textarea "h"
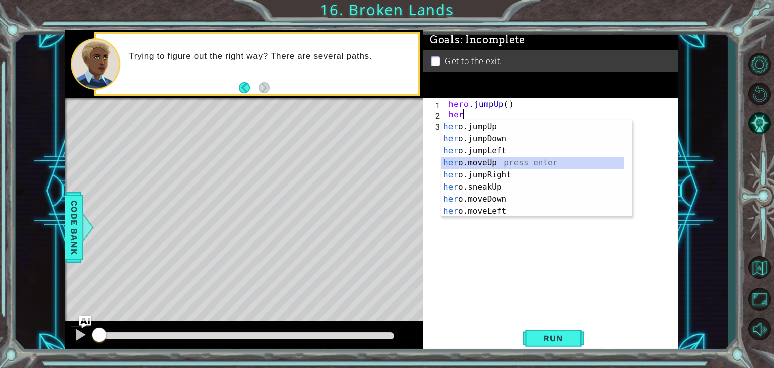
click at [490, 165] on div "her o.jumpUp press enter her o.jumpDown press enter her o.jumpLeft press enter …" at bounding box center [533, 180] width 183 height 121
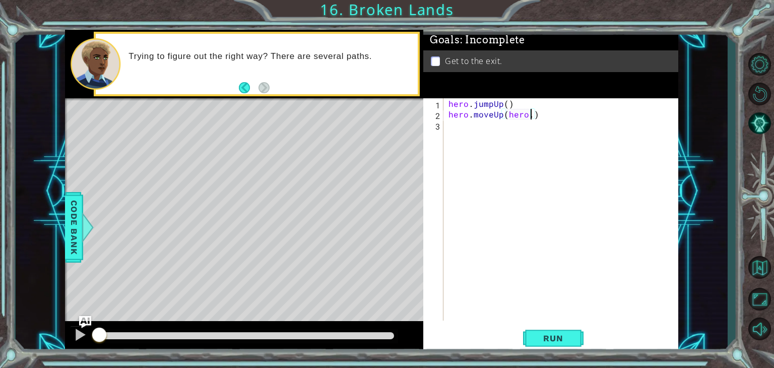
scroll to position [0, 5]
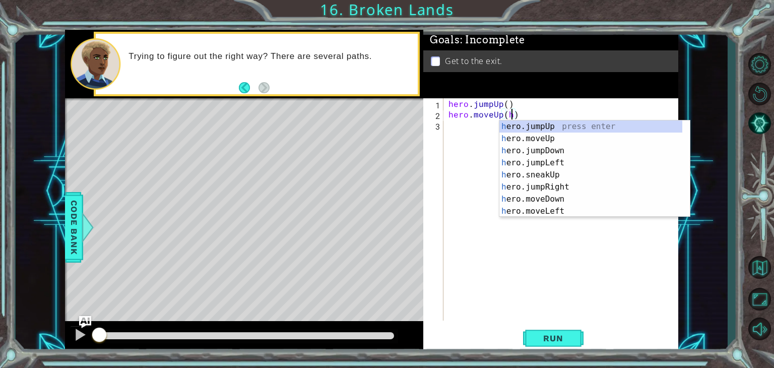
type textarea "hero.moveUp()"
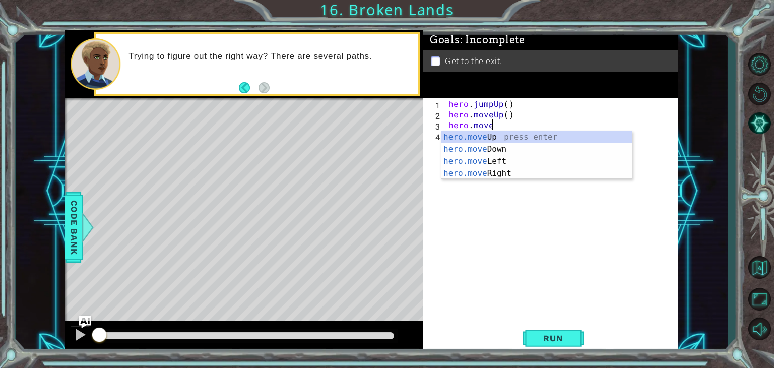
scroll to position [0, 2]
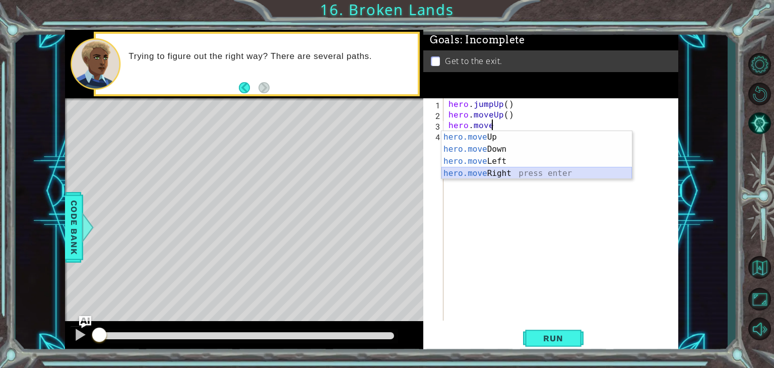
click at [490, 174] on div "hero.move Up press enter hero.move Down press enter hero.move Left press enter …" at bounding box center [537, 167] width 191 height 73
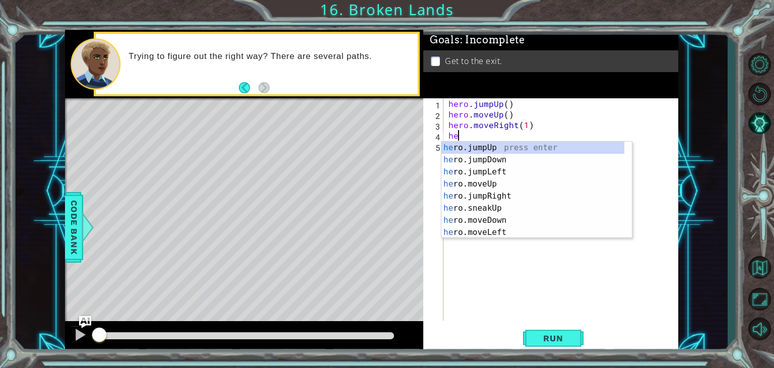
type textarea "hero.moveRight(1)hero"
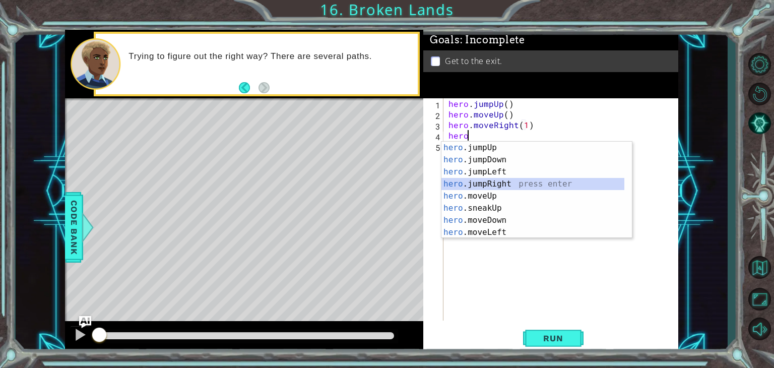
click at [487, 183] on div "hero .jumpUp press enter hero .jumpDown press enter hero .jumpLeft press enter …" at bounding box center [533, 202] width 183 height 121
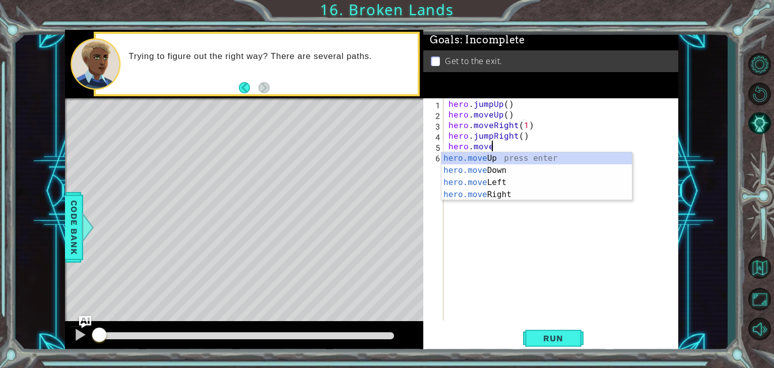
scroll to position [0, 2]
click at [485, 193] on div "hero.move Up press enter hero.move Down press enter hero.move Left press enter …" at bounding box center [537, 188] width 191 height 73
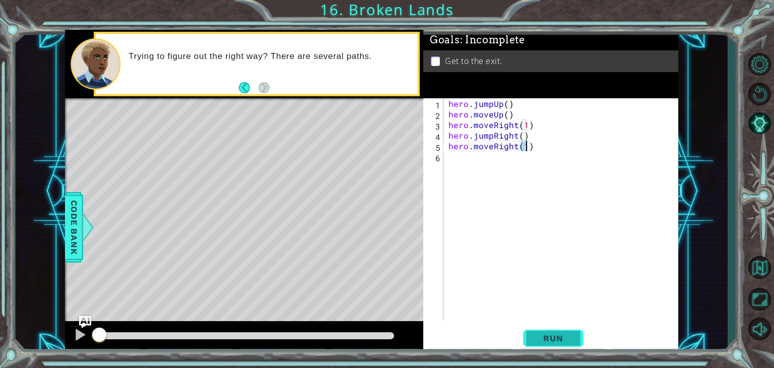
type textarea "hero.moveRight(1)"
click at [530, 339] on button "Run" at bounding box center [553, 339] width 61 height 26
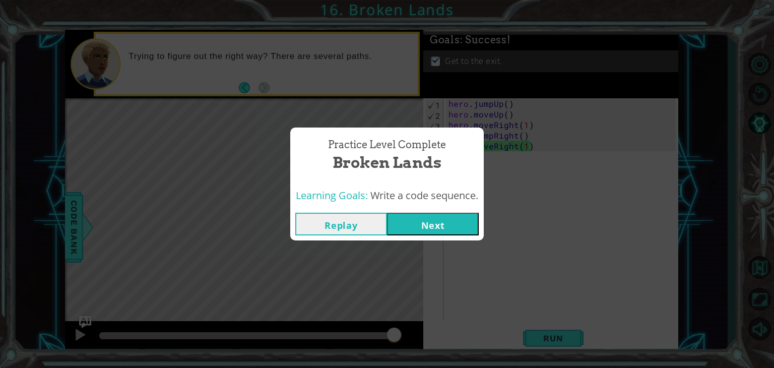
click at [409, 228] on button "Next" at bounding box center [433, 224] width 92 height 23
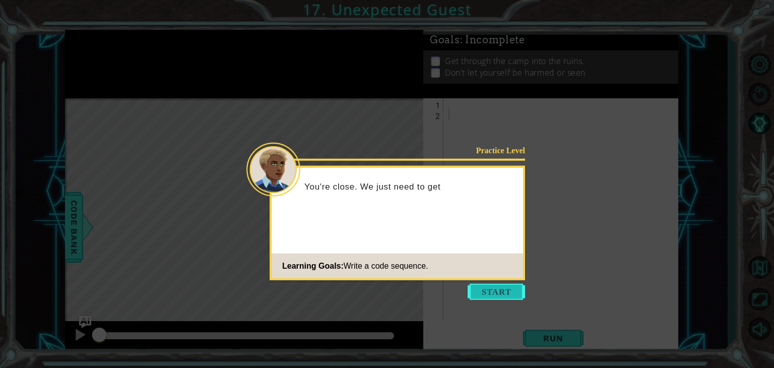
click at [481, 291] on button "Start" at bounding box center [496, 292] width 57 height 16
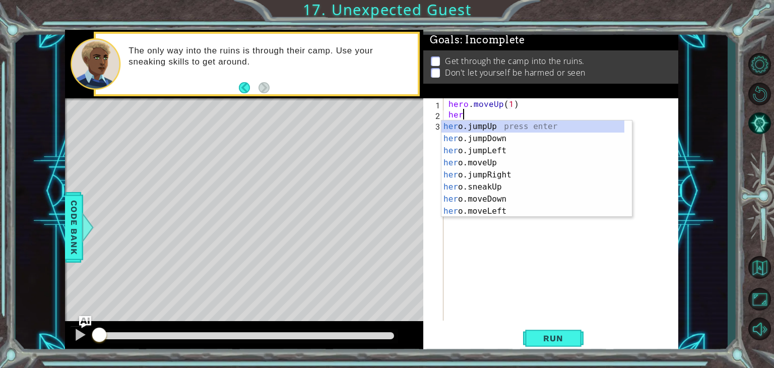
scroll to position [0, 5]
type textarea "hero.moveUp(1)hero"
click at [484, 158] on div "hero .jumpUp press enter hero .jumpDown press enter hero .jumpLeft press enter …" at bounding box center [533, 180] width 183 height 121
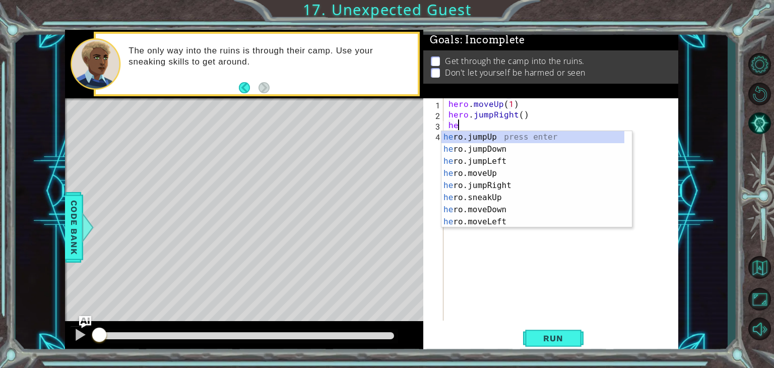
scroll to position [0, 0]
type textarea "hero"
click at [489, 151] on div "hero .jumpUp press enter hero .jumpDown press enter hero .jumpLeft press enter …" at bounding box center [533, 191] width 183 height 121
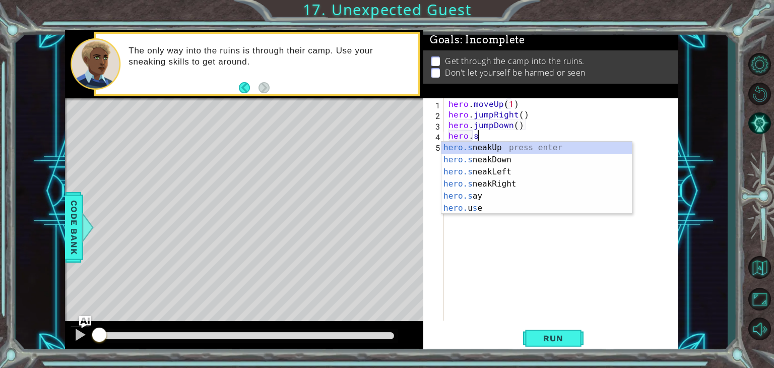
scroll to position [0, 2]
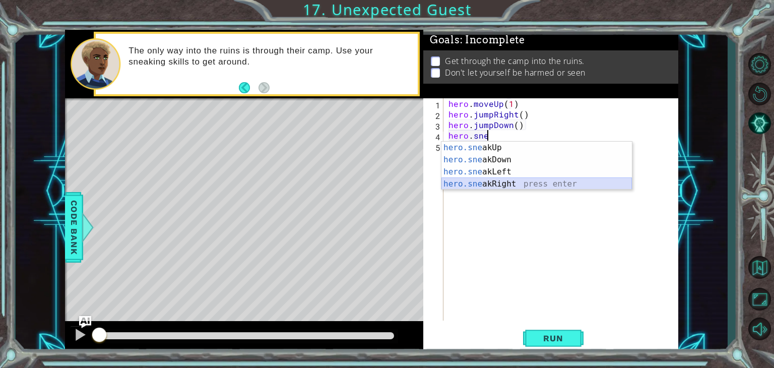
click at [476, 183] on div "hero.sne akUp press enter hero.sne akDown press enter hero.sne akLeft press ent…" at bounding box center [537, 178] width 191 height 73
type textarea "hero.sneakRight(1)"
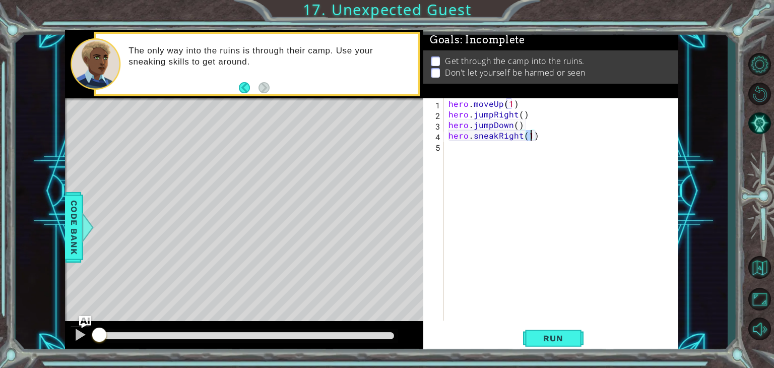
click at [488, 157] on div "hero . moveUp ( 1 ) hero . jumpRight ( ) hero . jumpDown ( ) hero . sneakRight …" at bounding box center [564, 220] width 234 height 244
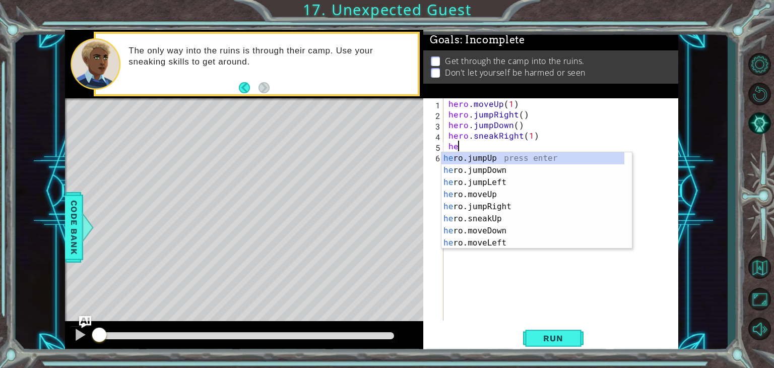
scroll to position [0, 0]
type textarea "hero"
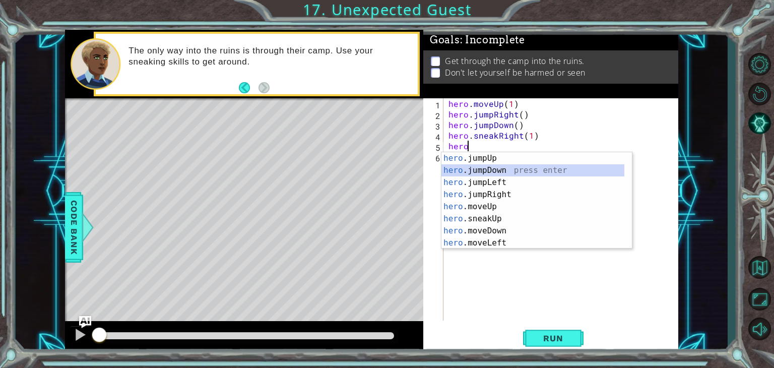
click at [491, 170] on div "hero .jumpUp press enter hero .jumpDown press enter hero .jumpLeft press enter …" at bounding box center [533, 212] width 183 height 121
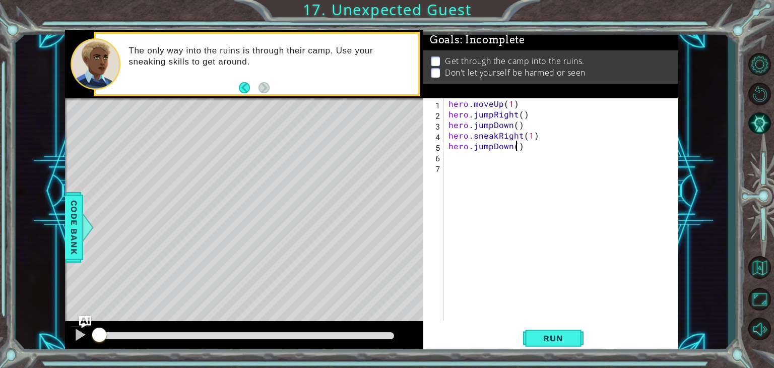
click at [514, 143] on div "hero . moveUp ( 1 ) hero . jumpRight ( ) hero . jumpDown ( ) hero . sneakRight …" at bounding box center [564, 220] width 234 height 244
type textarea "hero.jumpDown(2)"
click at [481, 172] on div "hero . moveUp ( 1 ) hero . jumpRight ( ) hero . jumpDown ( ) hero . sneakRight …" at bounding box center [564, 220] width 234 height 244
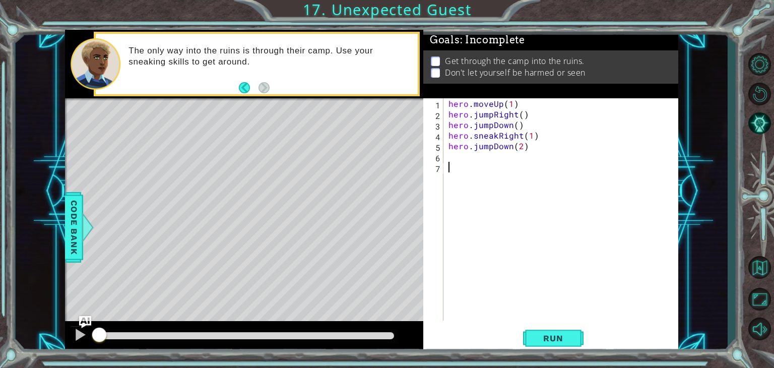
click at [474, 160] on div "hero . moveUp ( 1 ) hero . jumpRight ( ) hero . jumpDown ( ) hero . sneakRight …" at bounding box center [564, 220] width 234 height 244
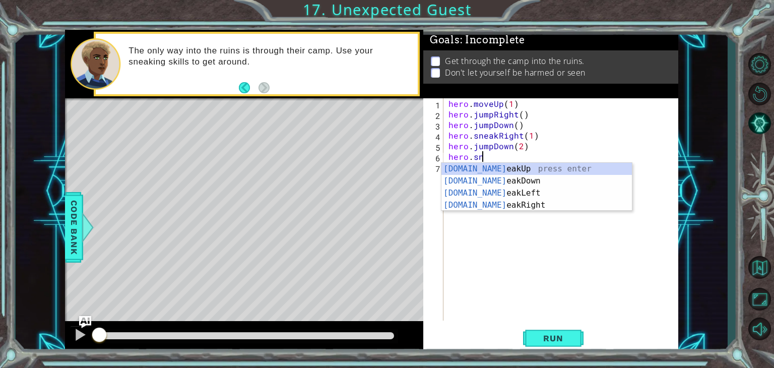
scroll to position [0, 2]
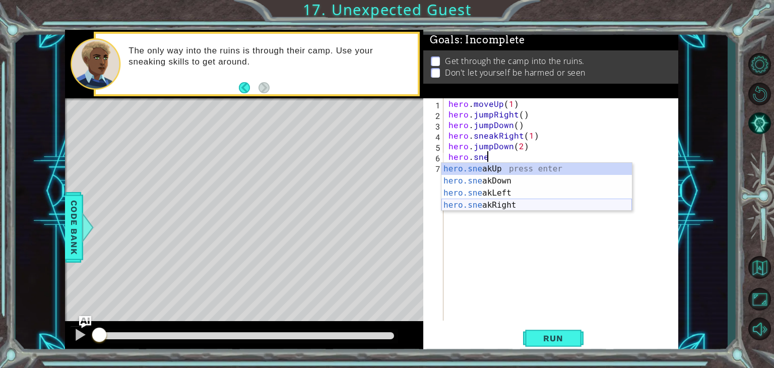
click at [466, 203] on div "hero.sne akUp press enter hero.sne akDown press enter hero.sne akLeft press ent…" at bounding box center [537, 199] width 191 height 73
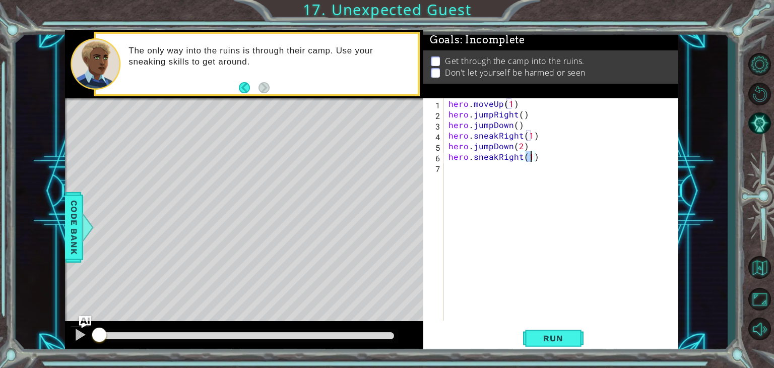
type textarea "hero.sneakRight(2)"
click at [564, 341] on span "Run" at bounding box center [553, 338] width 40 height 10
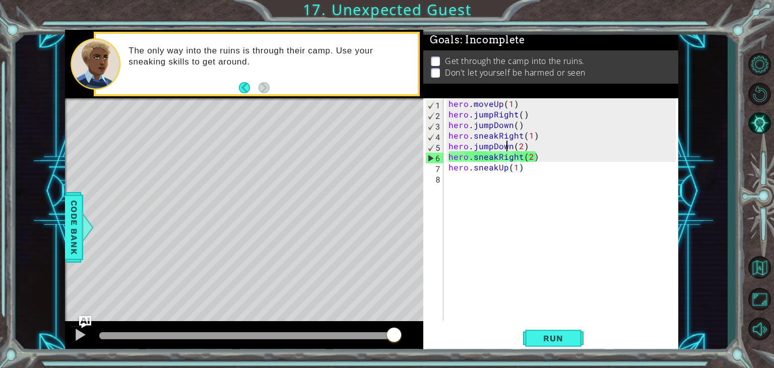
click at [509, 150] on div "hero . moveUp ( 1 ) hero . jumpRight ( ) hero . jumpDown ( ) hero . sneakRight …" at bounding box center [564, 220] width 234 height 244
click at [512, 155] on div "hero . moveUp ( 1 ) hero . jumpRight ( ) hero . jumpDown ( ) hero . sneakRight …" at bounding box center [564, 220] width 234 height 244
click at [504, 168] on div "hero . moveUp ( 1 ) hero . jumpRight ( ) hero . jumpDown ( ) hero . sneakRight …" at bounding box center [564, 220] width 234 height 244
click at [509, 167] on div "hero . moveUp ( 1 ) hero . jumpRight ( ) hero . jumpDown ( ) hero . sneakRight …" at bounding box center [564, 220] width 234 height 244
click at [509, 151] on div "hero . moveUp ( 1 ) hero . jumpRight ( ) hero . jumpDown ( ) hero . sneakRight …" at bounding box center [564, 220] width 234 height 244
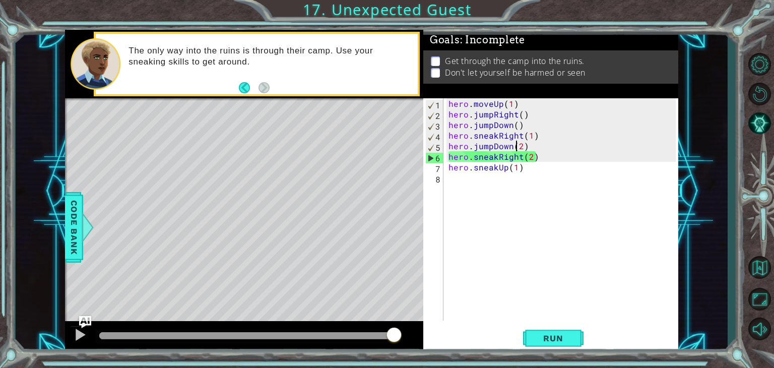
click at [516, 151] on div "hero . moveUp ( 1 ) hero . jumpRight ( ) hero . jumpDown ( ) hero . sneakRight …" at bounding box center [564, 220] width 234 height 244
click at [503, 146] on div "hero . moveUp ( 1 ) hero . jumpRight ( ) hero . jumpDown ( ) hero . sneakRight …" at bounding box center [564, 220] width 234 height 244
click at [539, 327] on button "Run" at bounding box center [553, 339] width 61 height 26
click at [509, 146] on div "hero . moveUp ( 1 ) hero . jumpRight ( ) hero . jumpDown ( ) hero . sneakRight …" at bounding box center [564, 220] width 234 height 244
click at [508, 146] on div "hero . moveUp ( 1 ) hero . jumpRight ( ) hero . jumpDown ( ) hero . sneakRight …" at bounding box center [564, 220] width 234 height 244
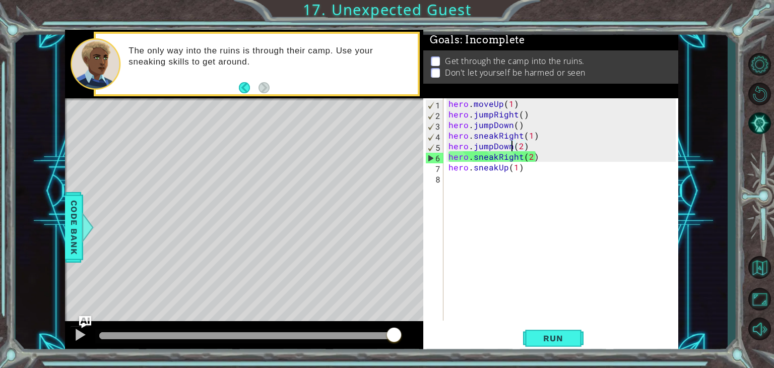
click at [512, 146] on div "hero . moveUp ( 1 ) hero . jumpRight ( ) hero . jumpDown ( ) hero . sneakRight …" at bounding box center [564, 220] width 234 height 244
click at [537, 153] on div "hero . moveUp ( 1 ) hero . jumpRight ( ) hero . jumpDown ( ) hero . sneakRight …" at bounding box center [564, 220] width 234 height 244
drag, startPoint x: 514, startPoint y: 146, endPoint x: 473, endPoint y: 148, distance: 41.4
click at [467, 148] on div "hero . moveUp ( 1 ) hero . jumpRight ( ) hero . jumpDown ( ) hero . sneakRight …" at bounding box center [564, 220] width 234 height 244
click at [478, 146] on div "hero . moveUp ( 1 ) hero . jumpRight ( ) hero . jumpDown ( ) hero . sneakRight …" at bounding box center [561, 209] width 229 height 222
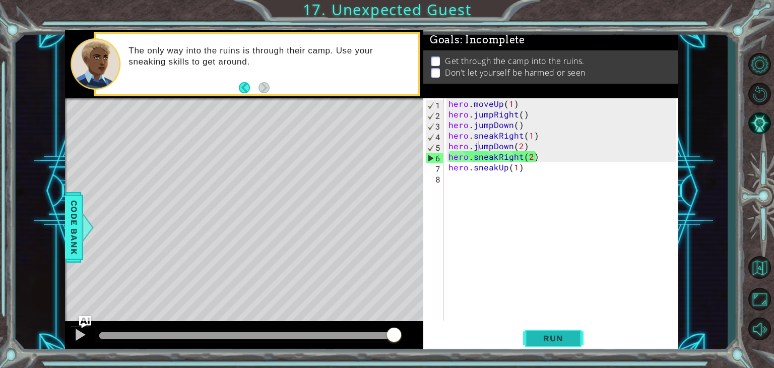
click at [560, 336] on span "Run" at bounding box center [553, 338] width 40 height 10
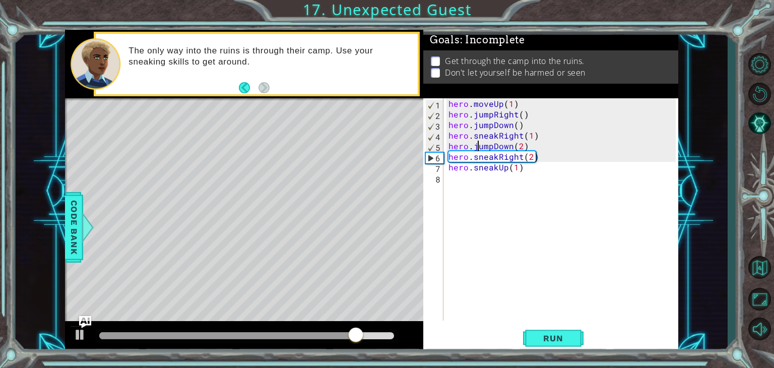
click at [492, 144] on div "hero . moveUp ( 1 ) hero . jumpRight ( ) hero . jumpDown ( ) hero . sneakRight …" at bounding box center [564, 220] width 234 height 244
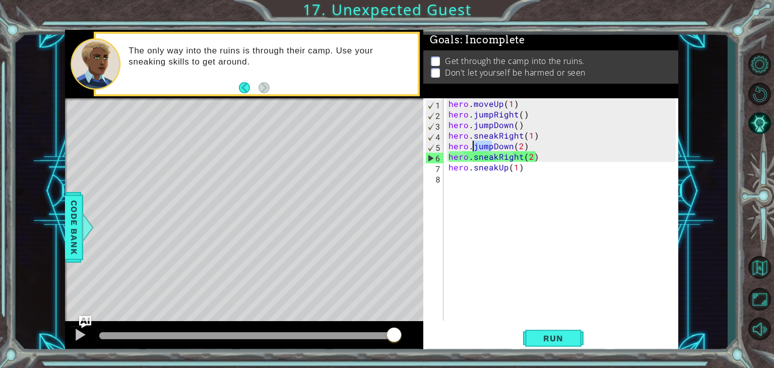
drag, startPoint x: 491, startPoint y: 146, endPoint x: 475, endPoint y: 148, distance: 15.8
click at [475, 148] on div "hero . moveUp ( 1 ) hero . jumpRight ( ) hero . jumpDown ( ) hero . sneakRight …" at bounding box center [564, 220] width 234 height 244
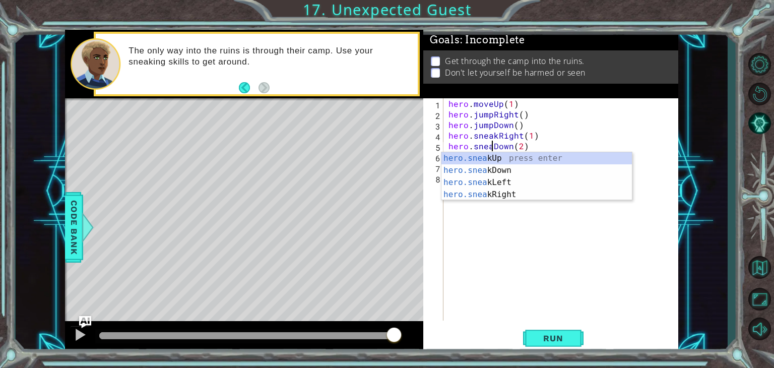
scroll to position [0, 3]
type textarea "hero.sneakDown(2)"
click at [559, 333] on button "Run" at bounding box center [553, 339] width 61 height 26
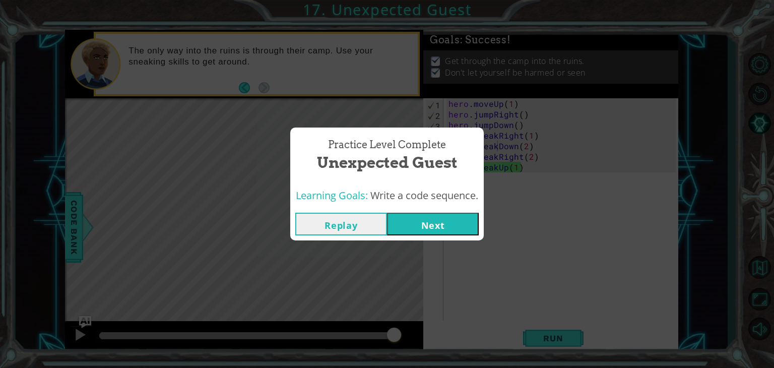
click at [435, 218] on button "Next" at bounding box center [433, 224] width 92 height 23
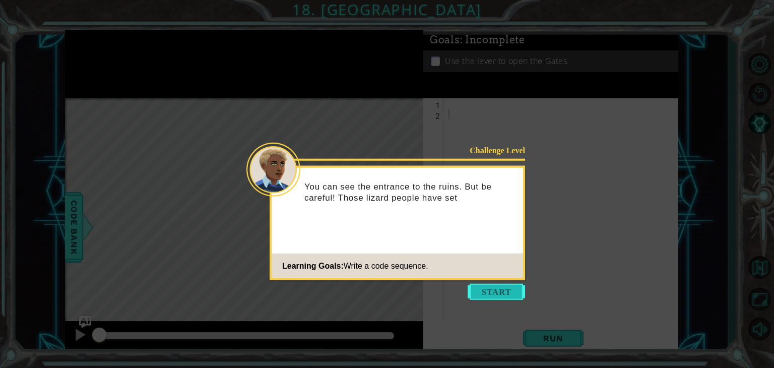
click at [474, 291] on button "Start" at bounding box center [496, 292] width 57 height 16
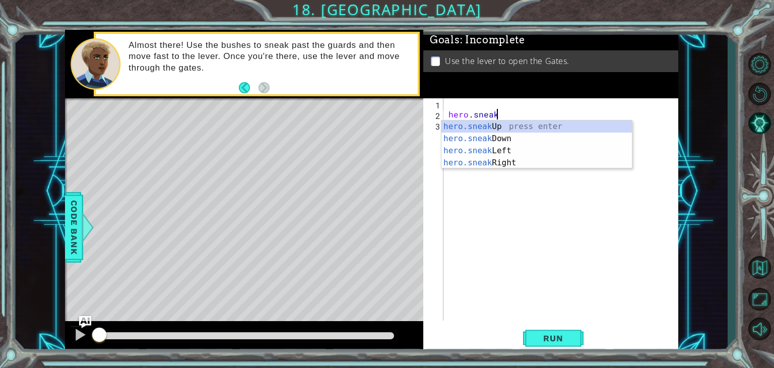
scroll to position [0, 2]
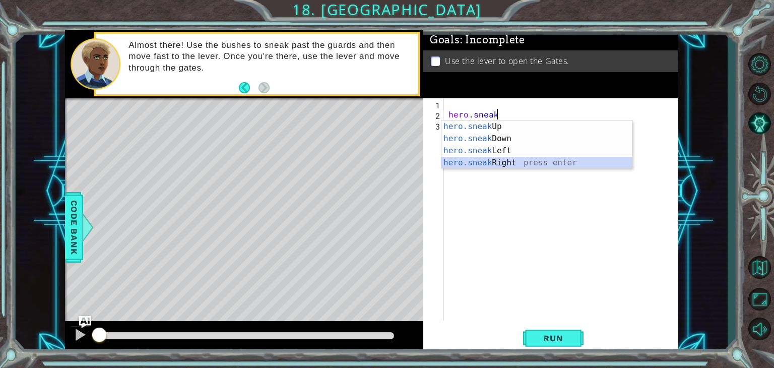
click at [505, 162] on div "hero.sneak Up press enter hero.sneak Down press enter hero.sneak Left press ent…" at bounding box center [537, 156] width 191 height 73
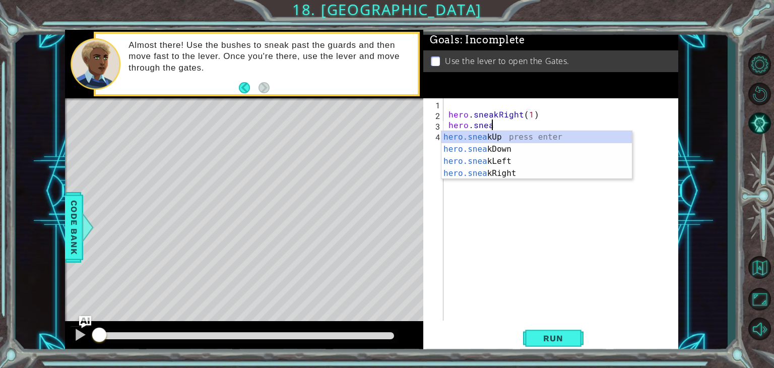
scroll to position [0, 8]
click at [507, 136] on div "hero.snea kUp press enter hero.snea kDown press enter hero.snea kLeft press ent…" at bounding box center [537, 167] width 191 height 73
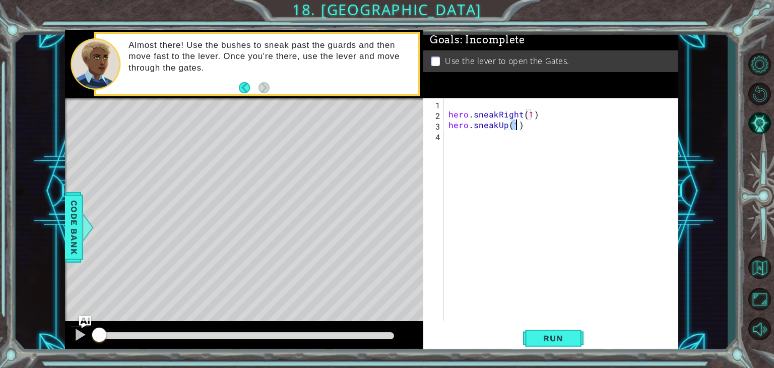
scroll to position [0, 4]
type textarea "hero.sneakUp(2)"
click at [486, 138] on div "hero . sneakRight ( 1 ) hero . sneakUp ( 2 )" at bounding box center [564, 220] width 234 height 244
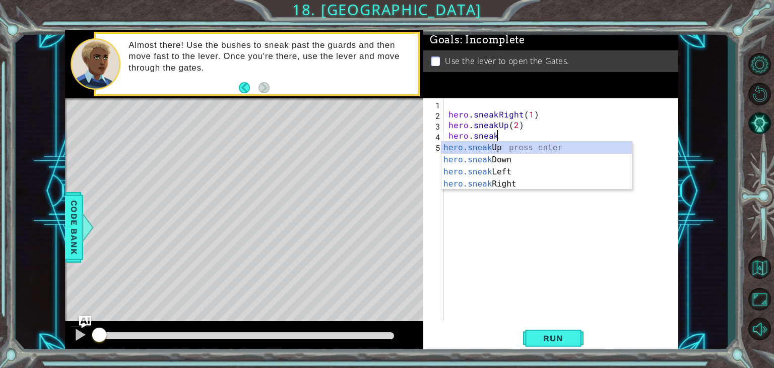
scroll to position [0, 2]
click at [494, 184] on div "hero.sneak Up press enter hero.sneak Down press enter hero.sneak Left press ent…" at bounding box center [537, 178] width 191 height 73
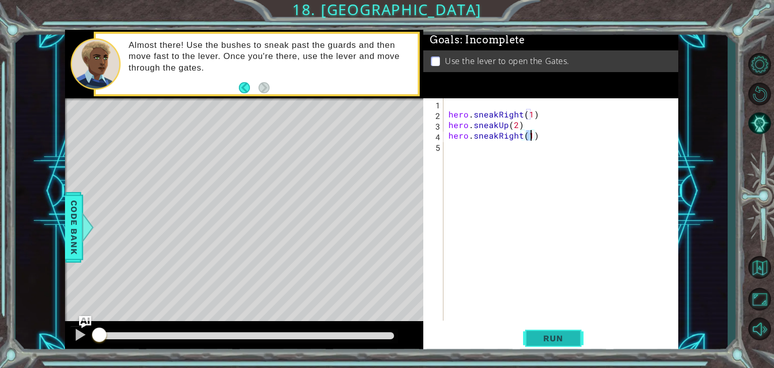
type textarea "hero.sneakRight(1)"
click at [544, 331] on button "Run" at bounding box center [553, 339] width 61 height 26
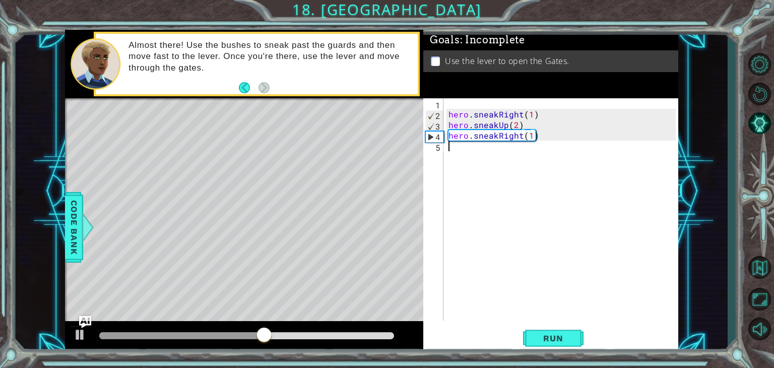
click at [475, 153] on div "hero . sneakRight ( 1 ) hero . sneakUp ( 2 ) hero . sneakRight ( 1 )" at bounding box center [564, 220] width 234 height 244
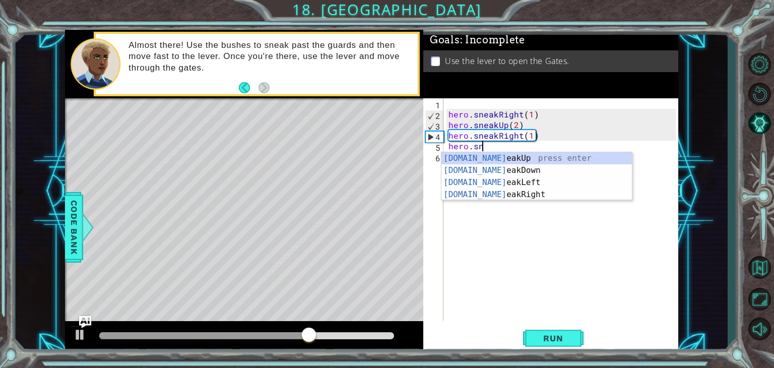
scroll to position [0, 2]
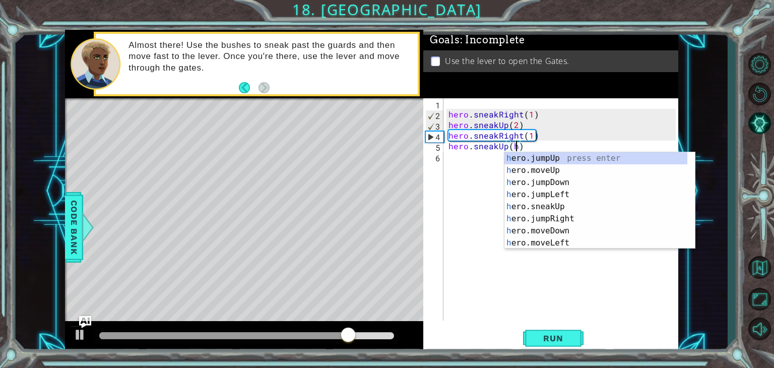
type textarea "hero.sneakUp()"
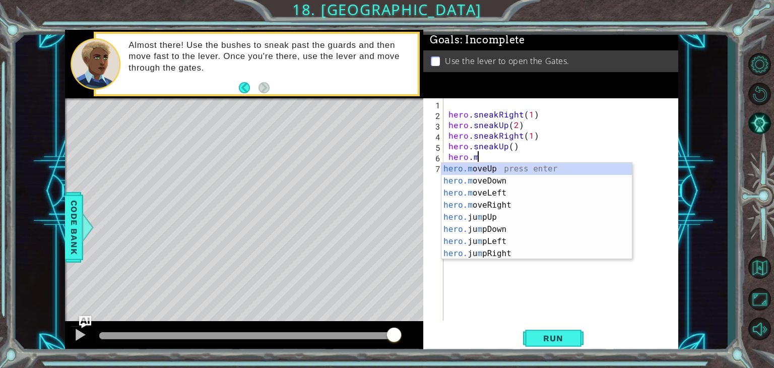
scroll to position [0, 1]
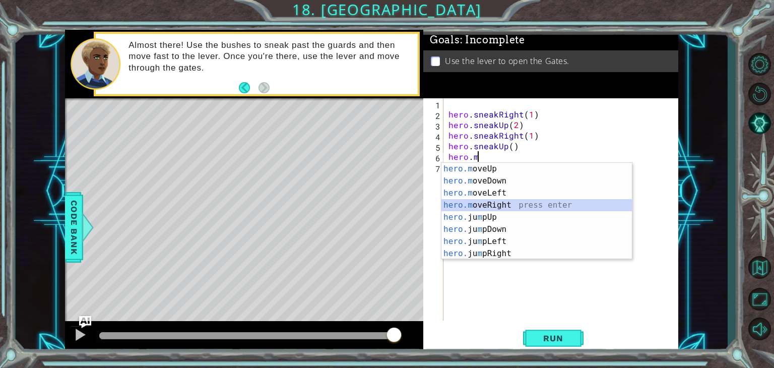
click at [462, 206] on div "hero.m oveUp press enter hero.m oveDown press enter hero.m oveLeft press enter …" at bounding box center [537, 223] width 191 height 121
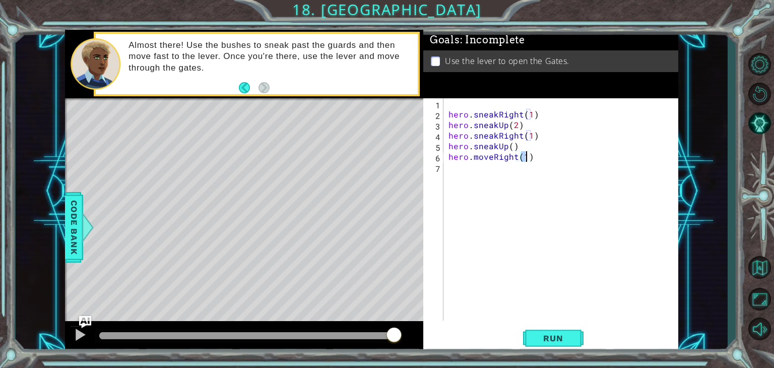
click at [530, 159] on div "hero . sneakRight ( 1 ) hero . sneakUp ( 2 ) hero . sneakRight ( 1 ) hero . sne…" at bounding box center [564, 220] width 234 height 244
click at [526, 159] on div "hero . sneakRight ( 1 ) hero . sneakUp ( 2 ) hero . sneakRight ( 1 ) hero . sne…" at bounding box center [564, 220] width 234 height 244
type textarea "hero.moveRight(2)"
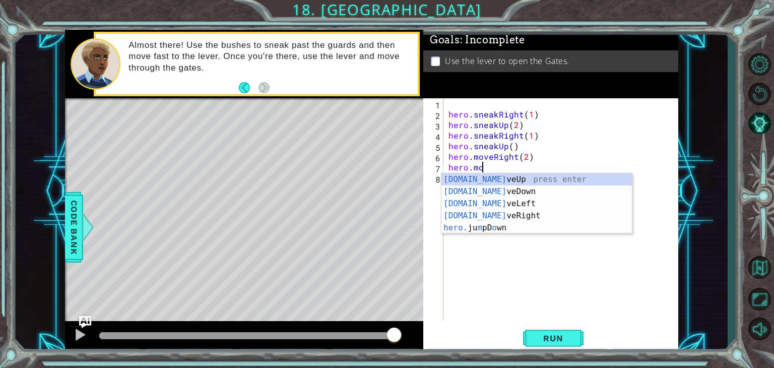
scroll to position [0, 2]
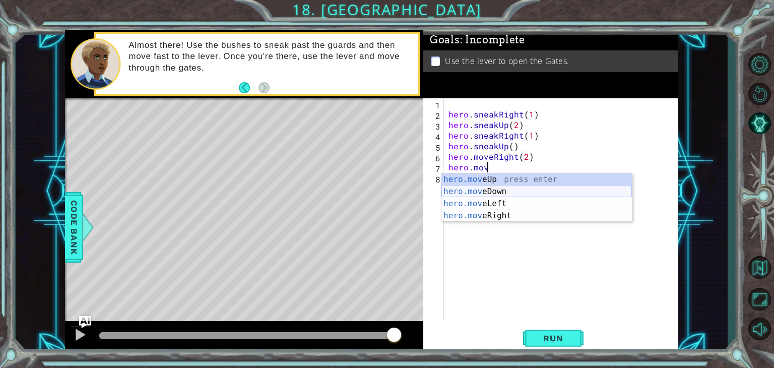
click at [481, 196] on div "hero.mov eUp press enter hero.mov eDown press enter hero.mov eLeft press enter …" at bounding box center [537, 209] width 191 height 73
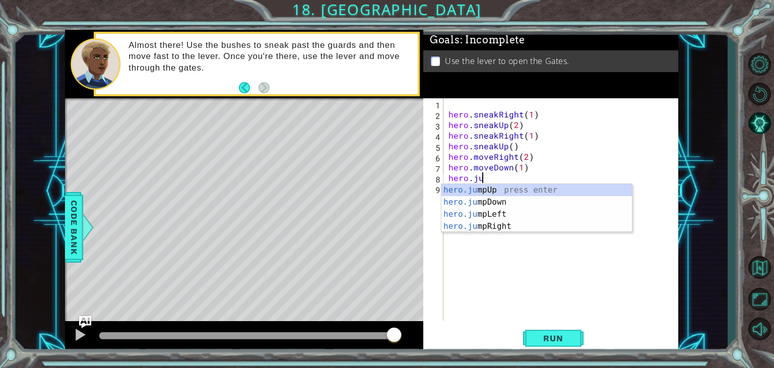
type textarea "hero.jum"
click at [474, 199] on div "hero.jum pUp press enter hero.jum pDown press enter hero.jum pLeft press enter …" at bounding box center [537, 220] width 191 height 73
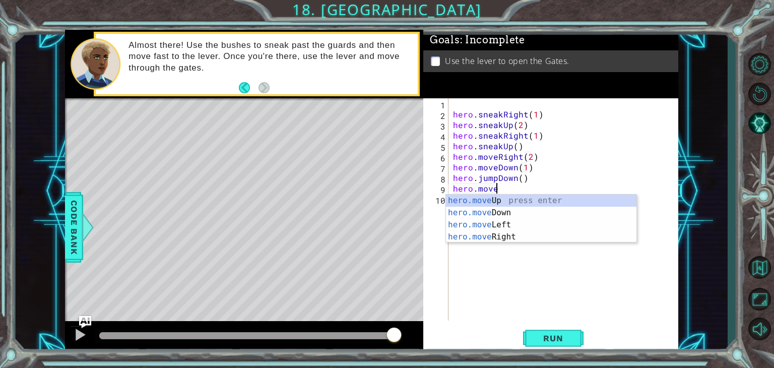
scroll to position [0, 2]
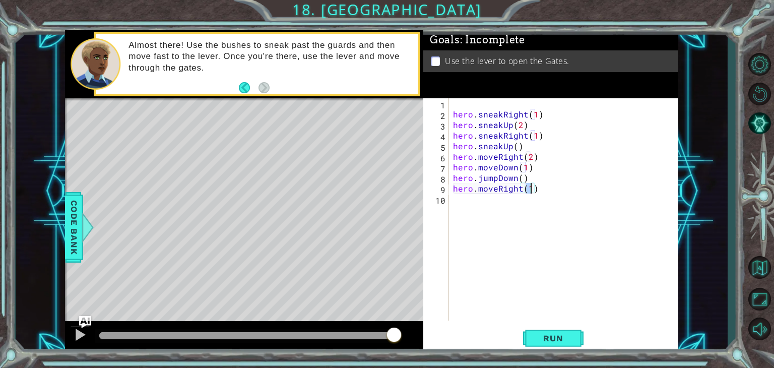
type textarea "hero.moveRight(2)"
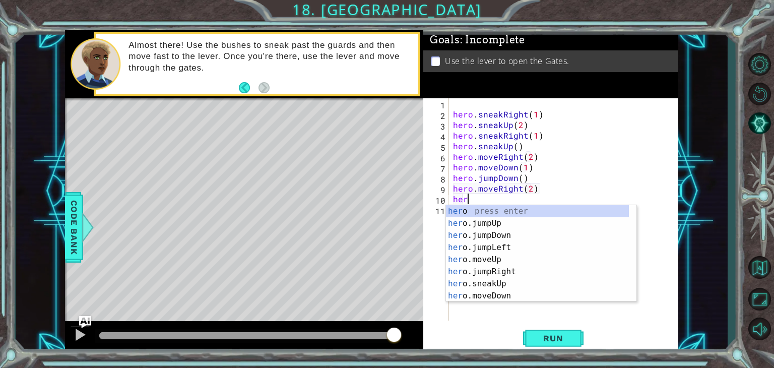
type textarea "hero"
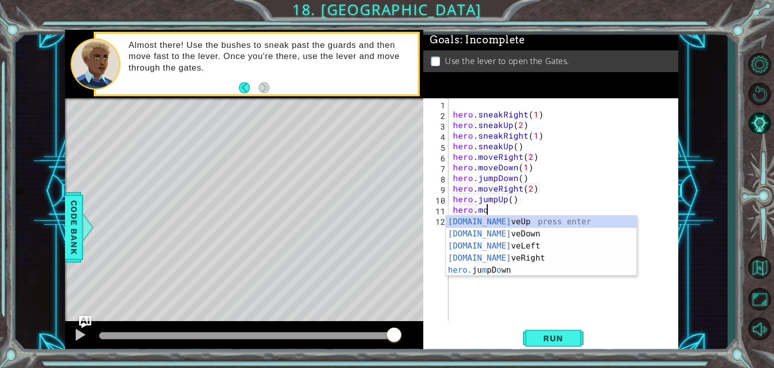
scroll to position [0, 2]
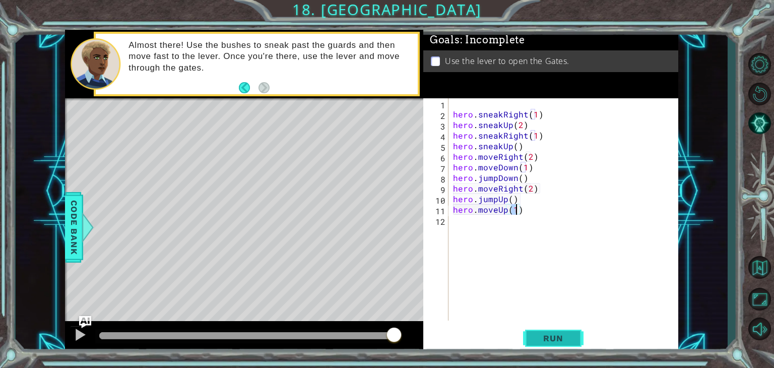
type textarea "hero.moveUp(1)"
click at [545, 339] on span "Run" at bounding box center [553, 338] width 40 height 10
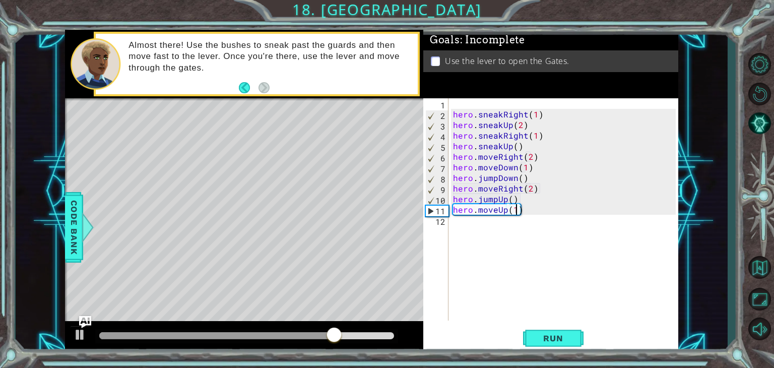
click at [509, 225] on div "hero . sneakRight ( 1 ) hero . sneakUp ( 2 ) hero . sneakRight ( 1 ) hero . sne…" at bounding box center [566, 220] width 230 height 244
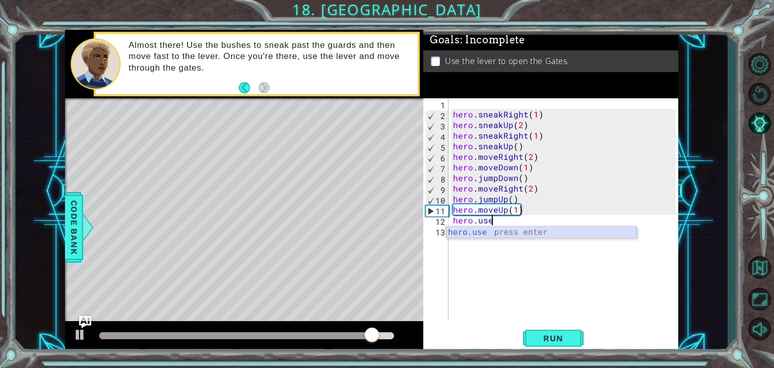
click at [492, 226] on div "hero.use press enter" at bounding box center [541, 244] width 191 height 36
type textarea "hero.use("lever")"
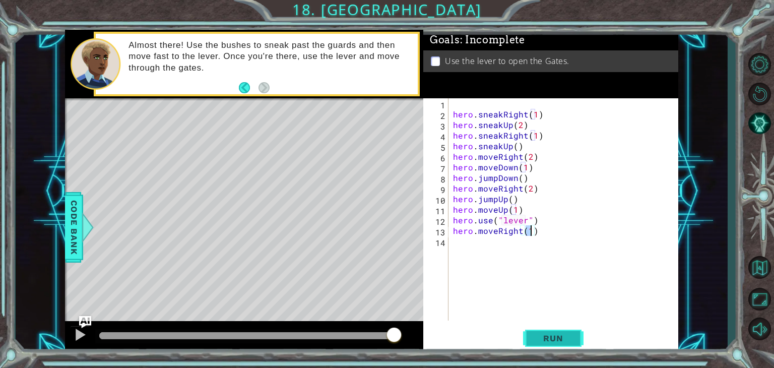
type textarea "hero.moveRight(1)"
click at [537, 341] on span "Run" at bounding box center [553, 338] width 40 height 10
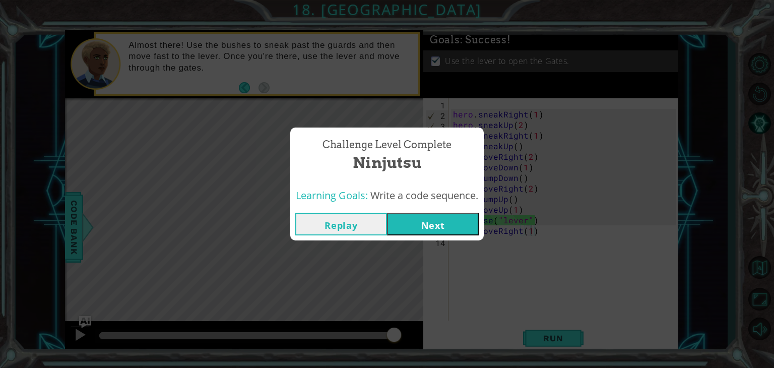
click at [421, 227] on button "Next" at bounding box center [433, 224] width 92 height 23
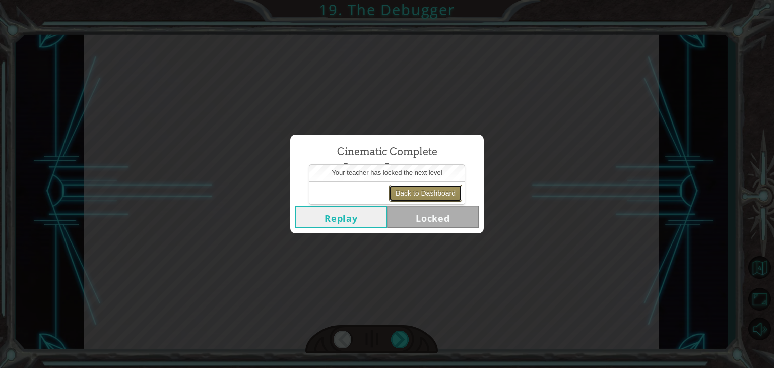
click at [428, 191] on button "Back to Dashboard" at bounding box center [425, 193] width 73 height 17
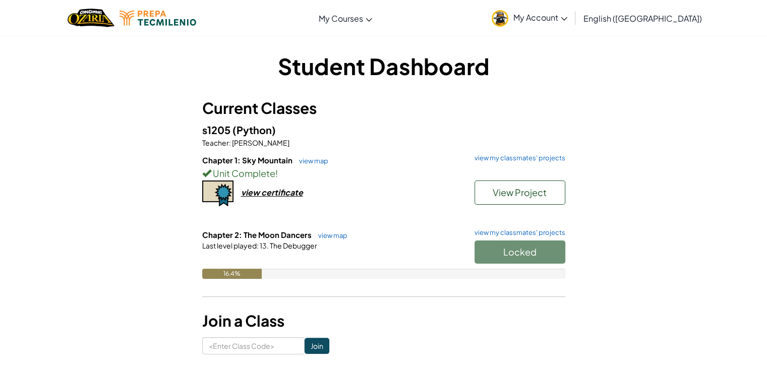
click at [567, 21] on span "My Account" at bounding box center [540, 17] width 54 height 11
